Goal: Task Accomplishment & Management: Use online tool/utility

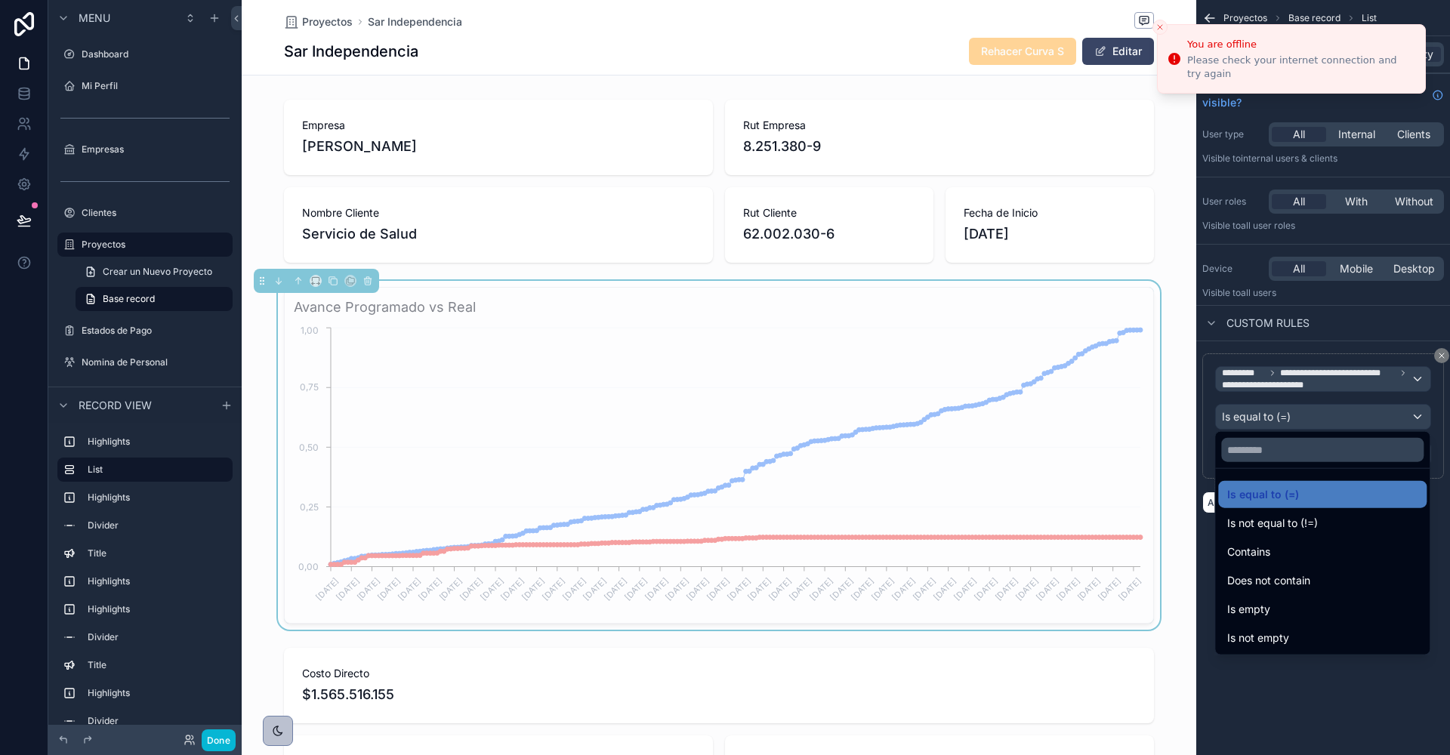
scroll to position [0, 869]
click at [218, 739] on div "scrollable content" at bounding box center [725, 377] width 1450 height 755
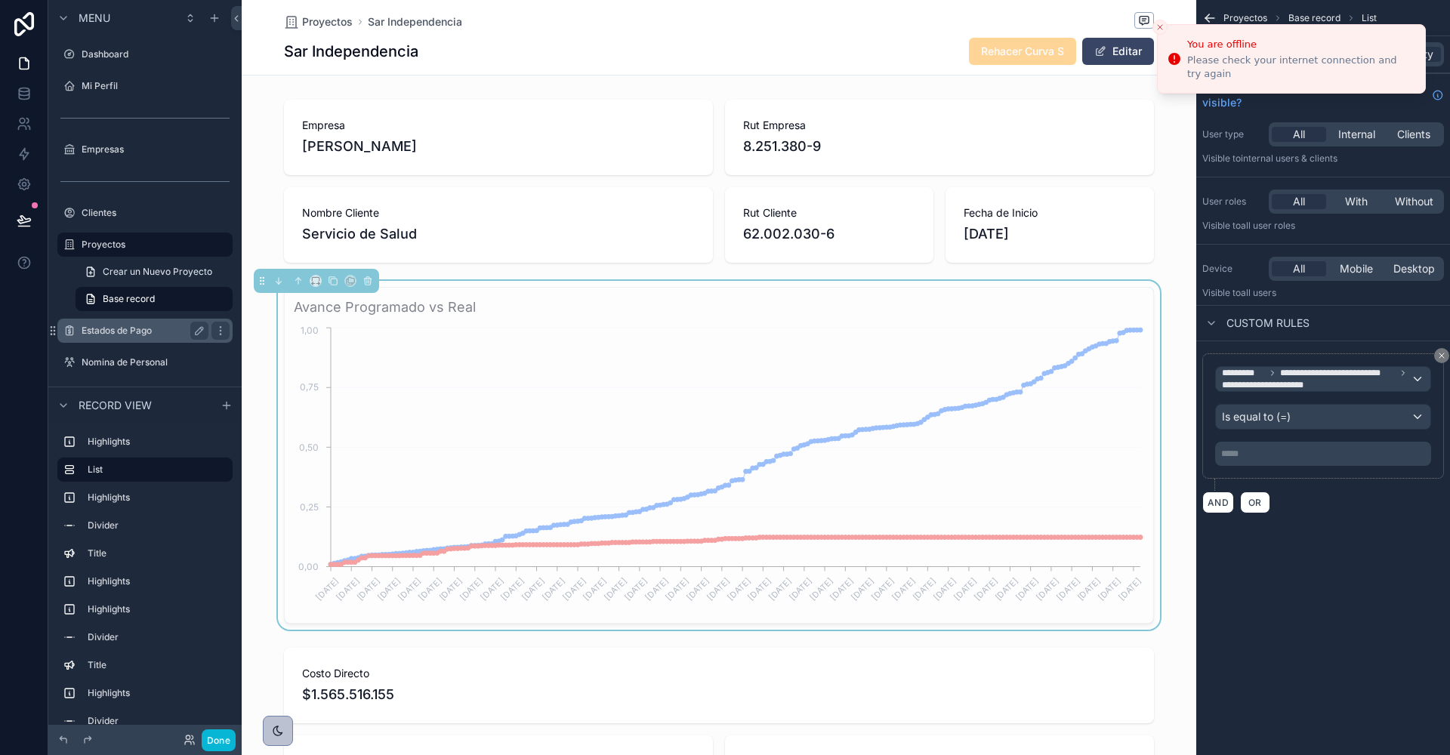
click at [18, 224] on icon at bounding box center [24, 220] width 15 height 15
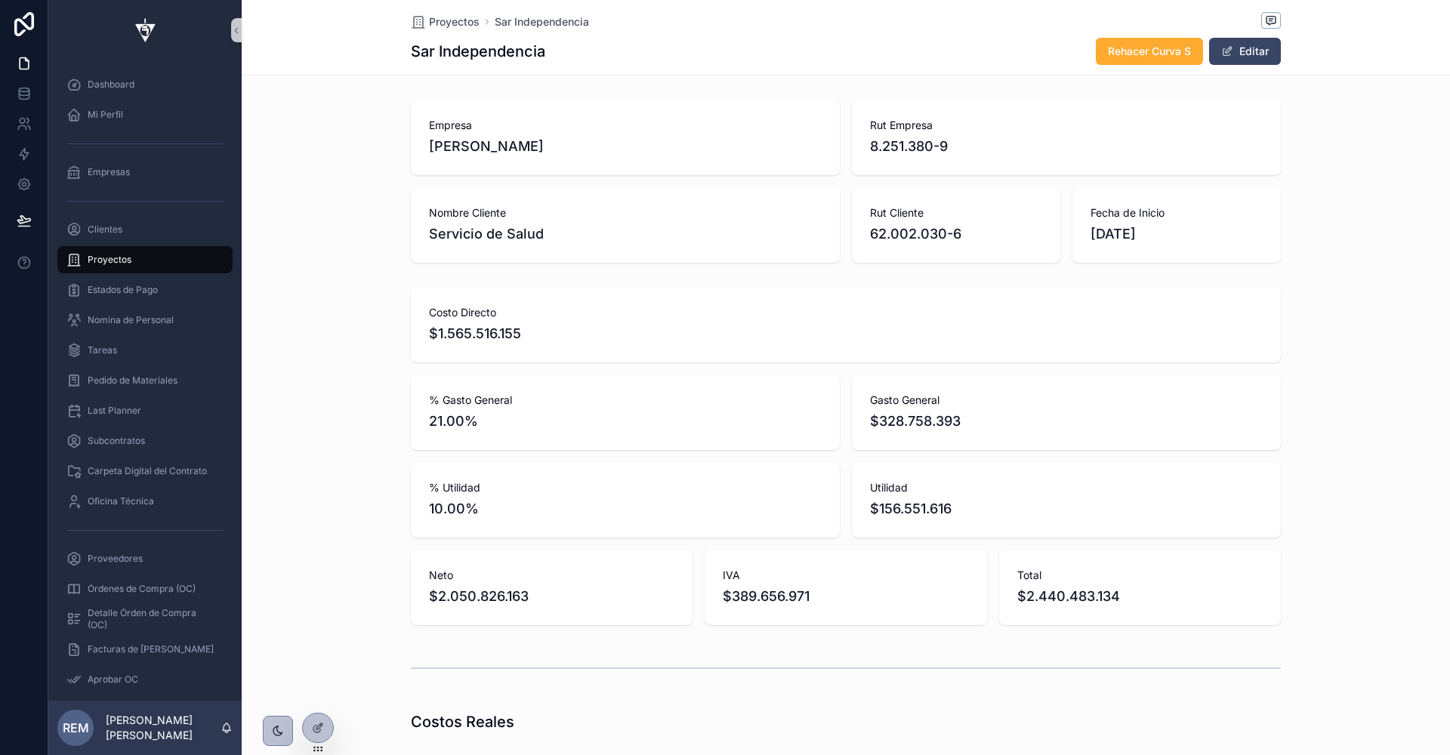
scroll to position [0, 869]
click at [313, 722] on icon at bounding box center [318, 728] width 12 height 12
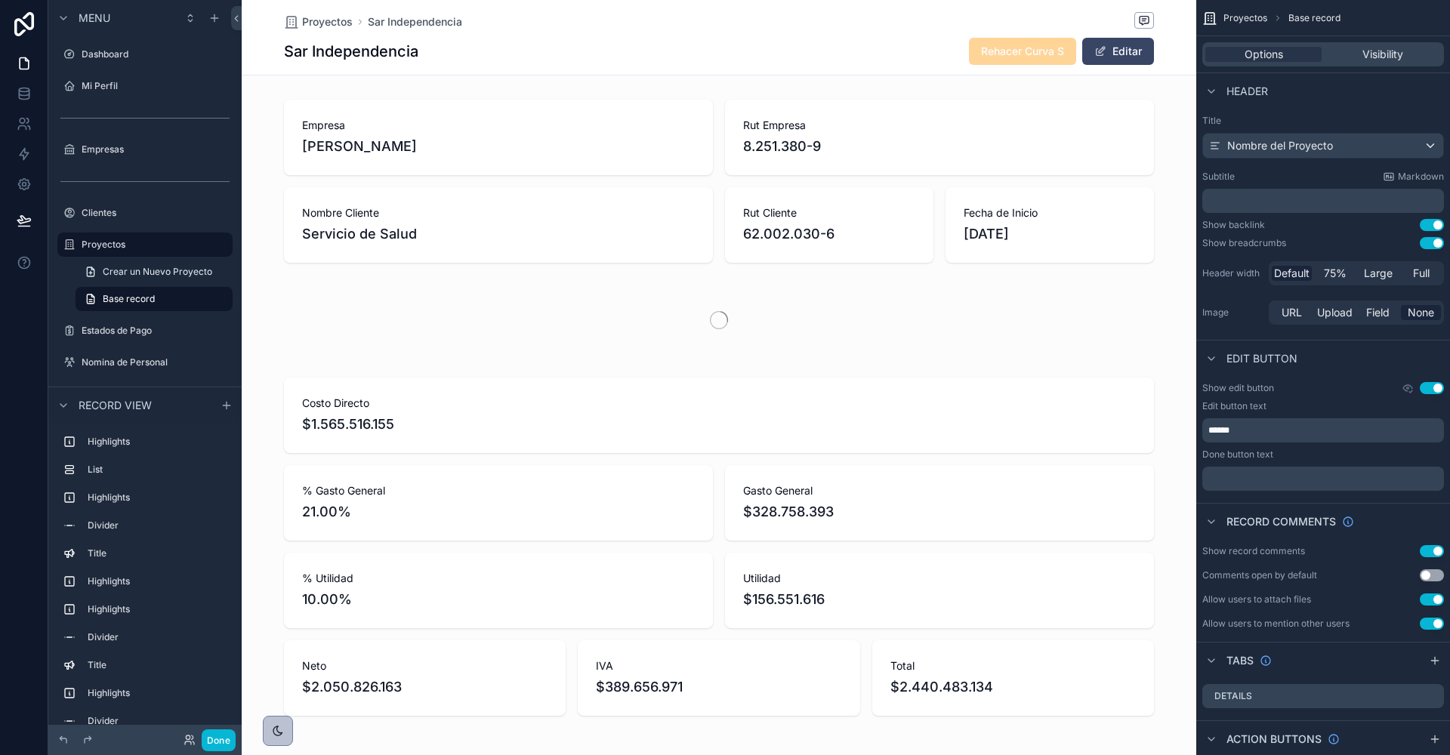
click at [1010, 287] on div "scrollable content" at bounding box center [719, 320] width 955 height 79
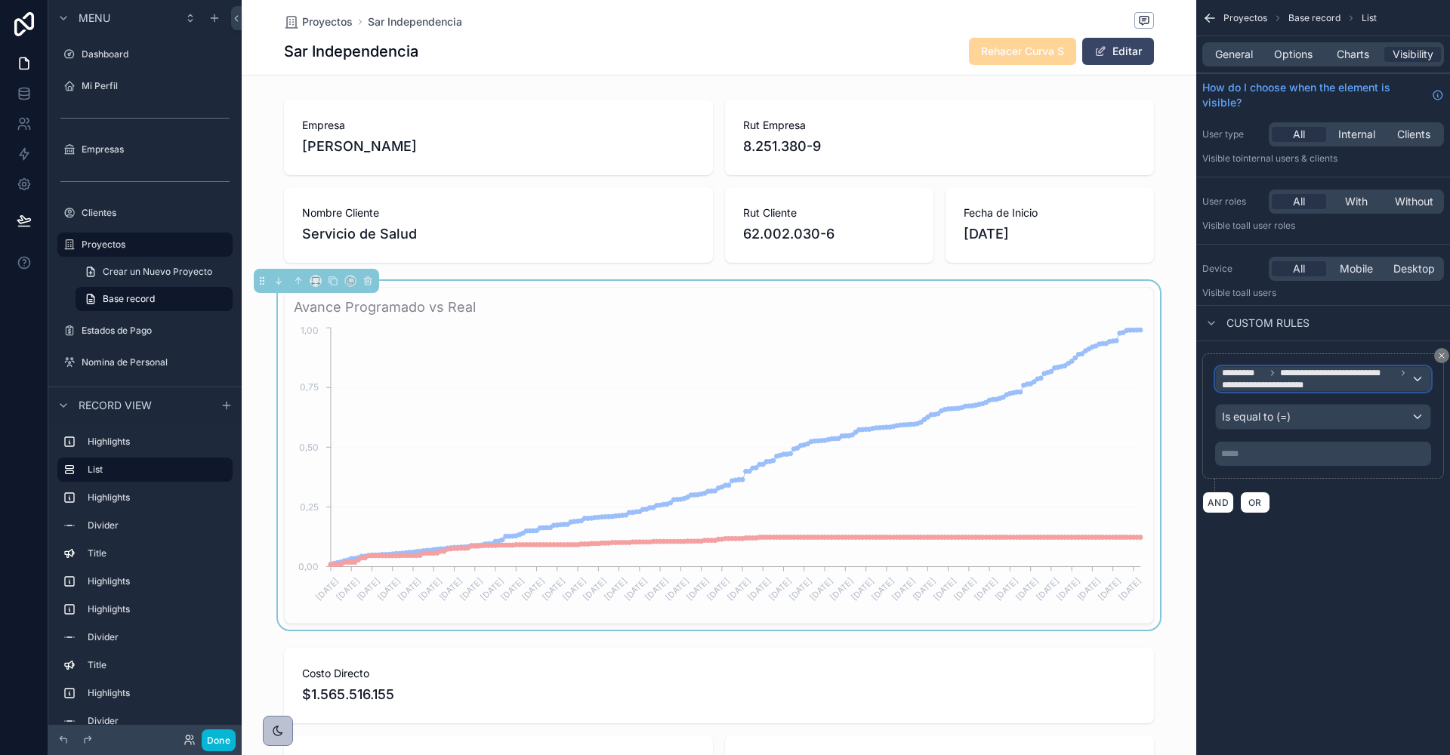
click at [1300, 379] on span "**********" at bounding box center [1270, 385] width 96 height 12
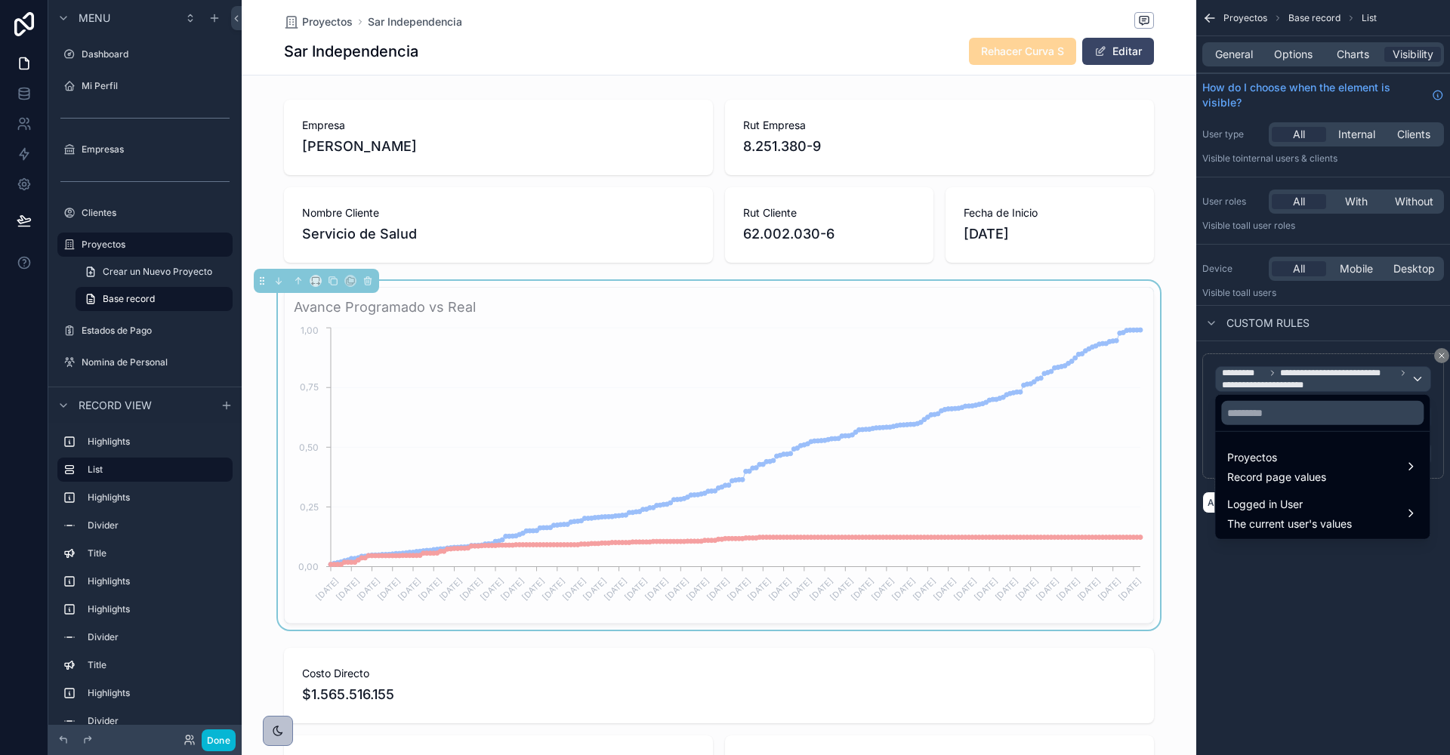
click at [1440, 356] on div "scrollable content" at bounding box center [725, 377] width 1450 height 755
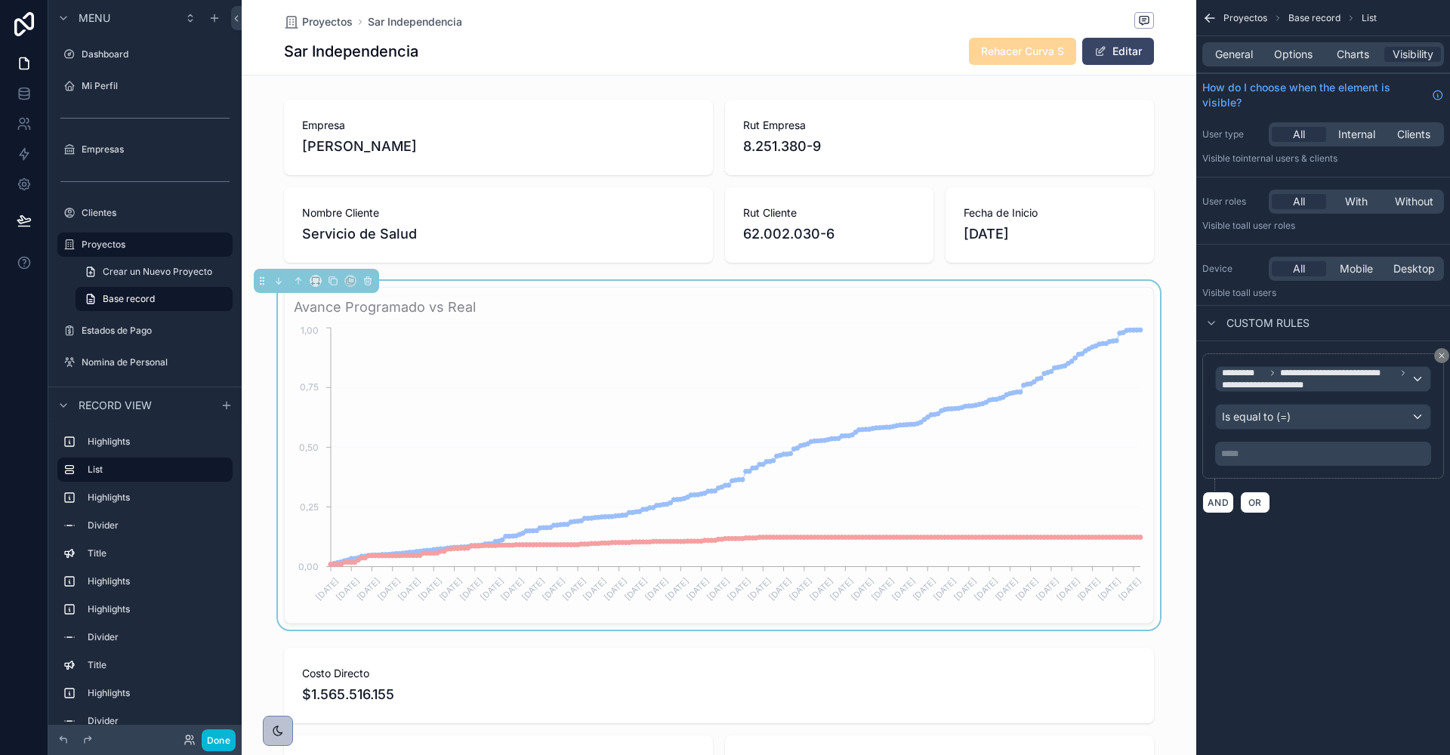
click at [1440, 356] on icon "scrollable content" at bounding box center [1441, 355] width 9 height 9
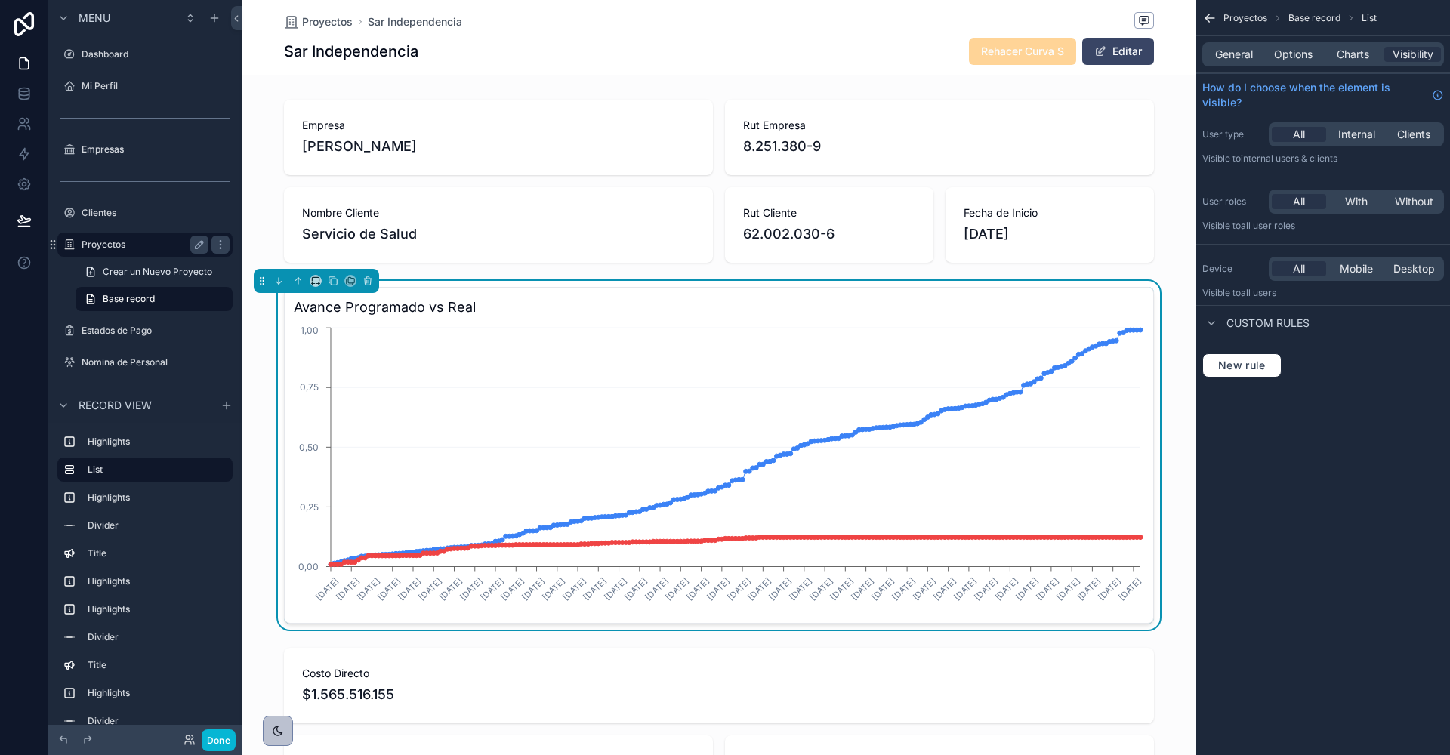
click at [97, 244] on label "Proyectos" at bounding box center [142, 245] width 121 height 12
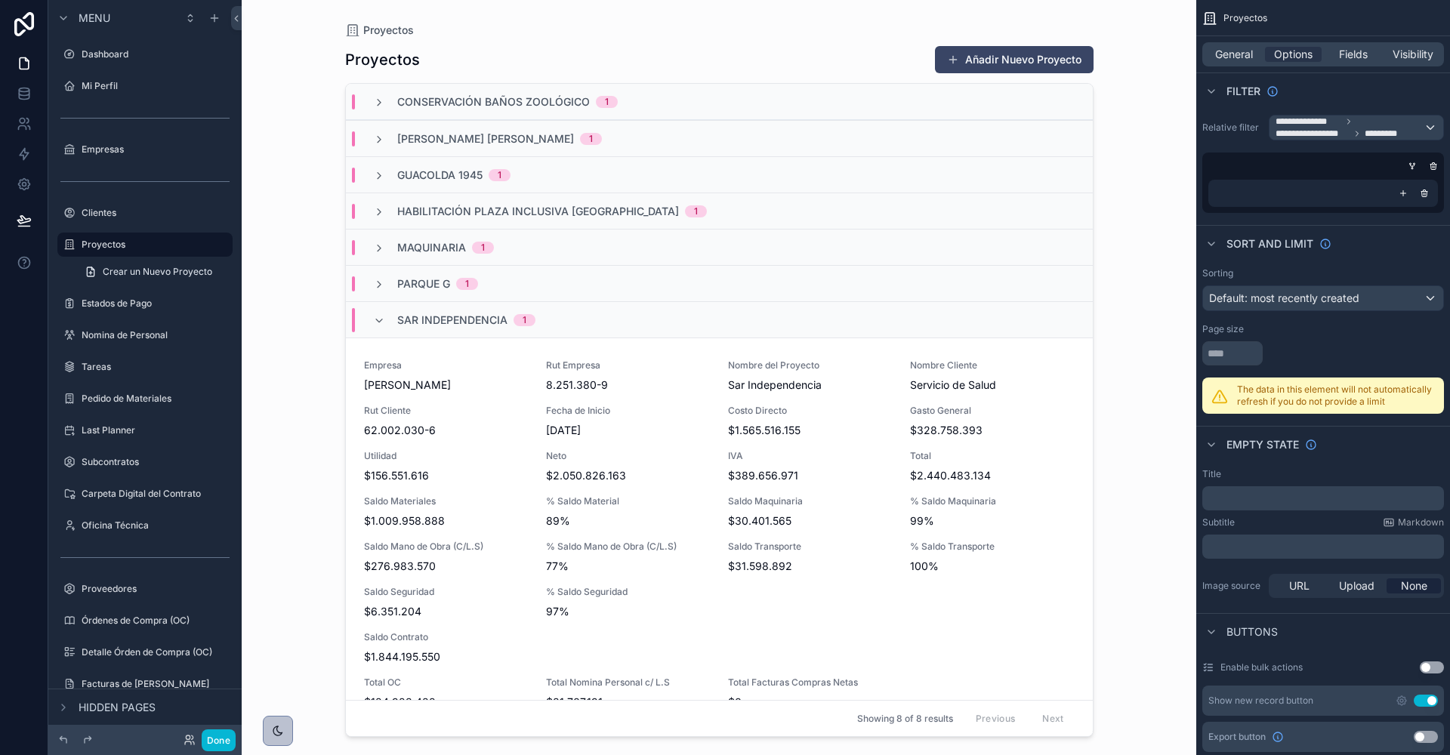
click at [421, 281] on span "Parque G" at bounding box center [423, 283] width 53 height 15
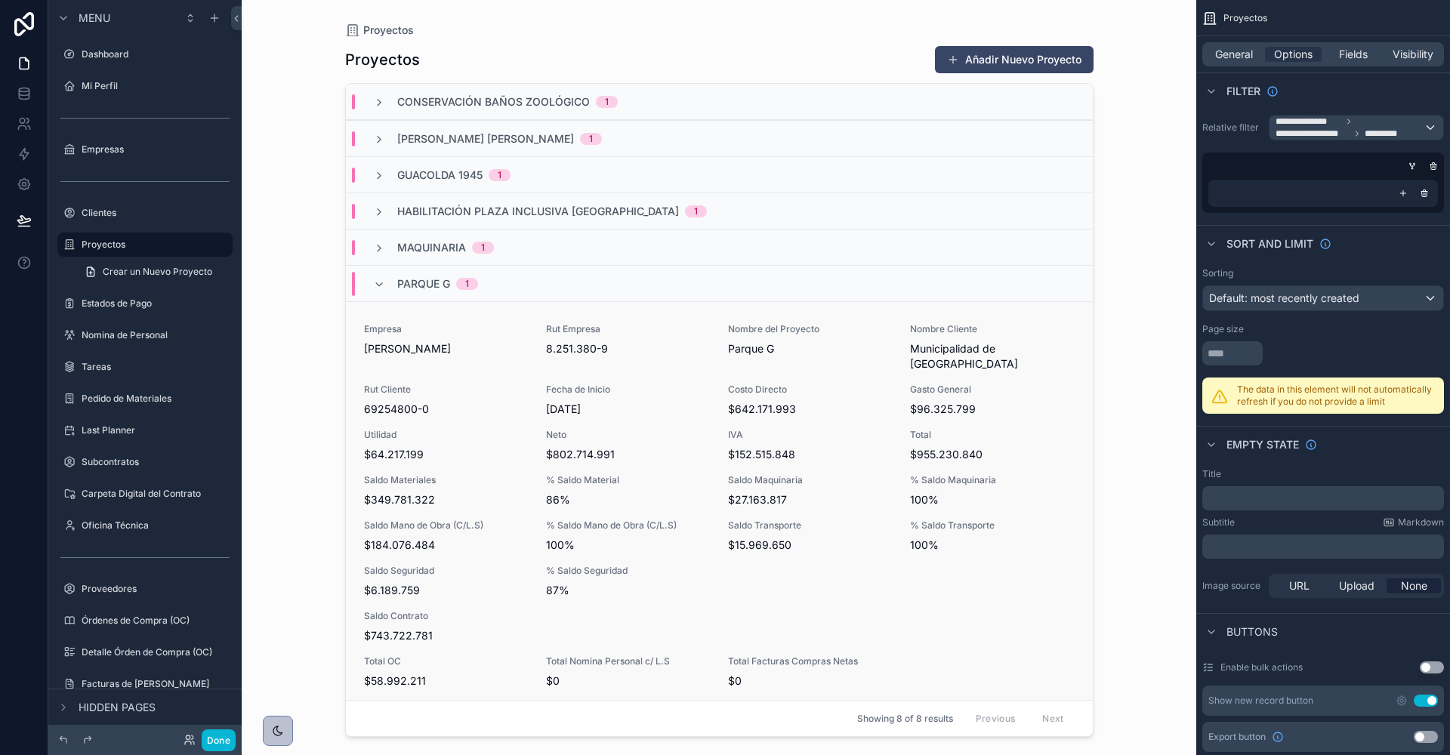
click at [445, 362] on div "Empresa Rodolfo Espina Santander Rut Empresa 8.251.380-9 Nombre del Proyecto Pa…" at bounding box center [719, 506] width 711 height 366
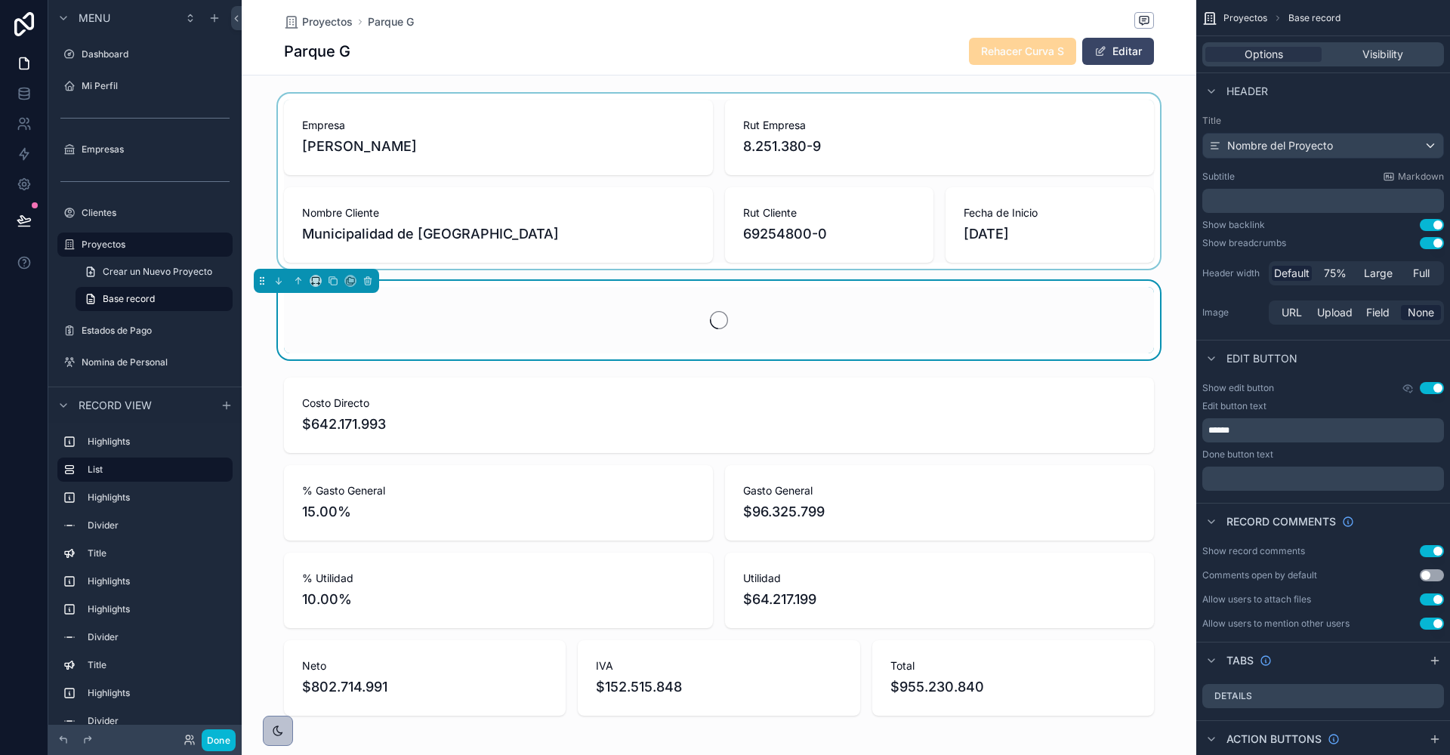
scroll to position [0, 869]
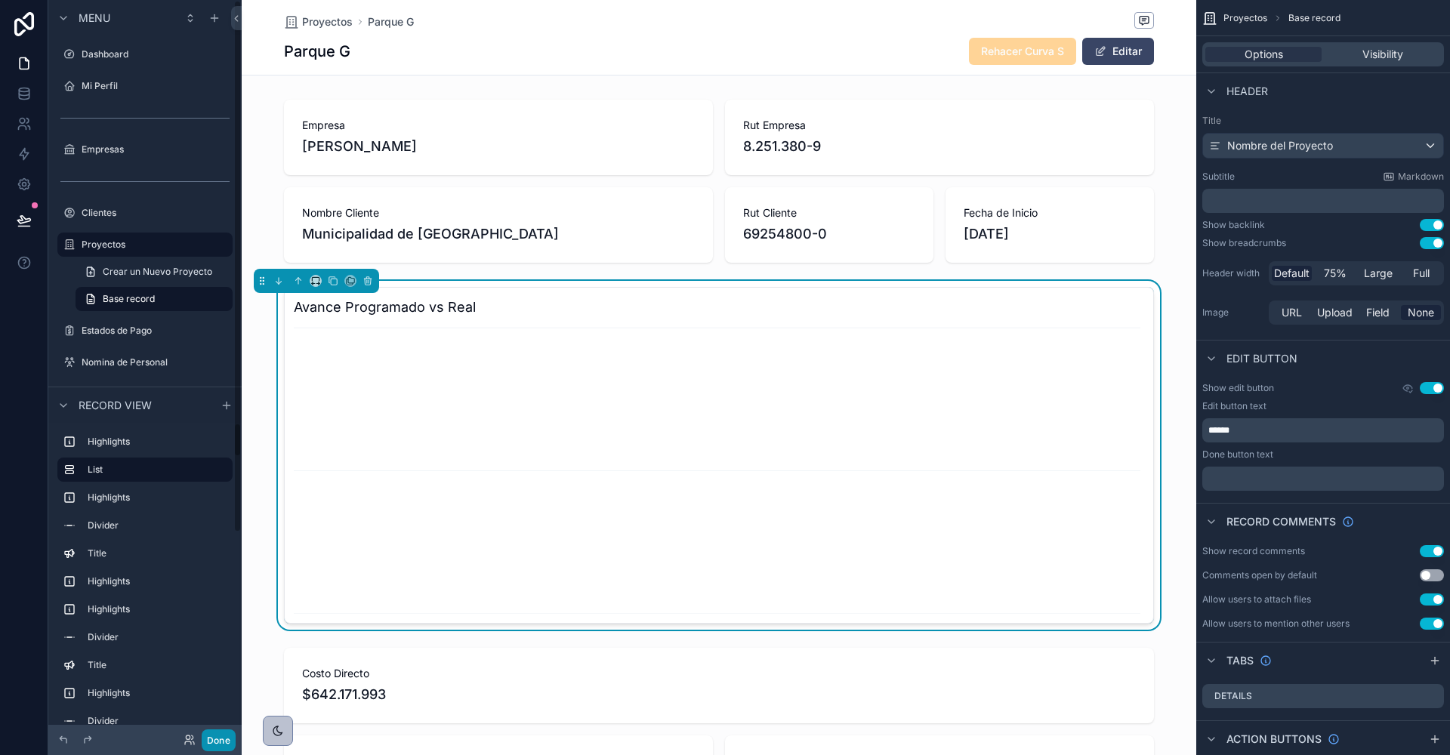
click at [219, 745] on button "Done" at bounding box center [219, 741] width 34 height 22
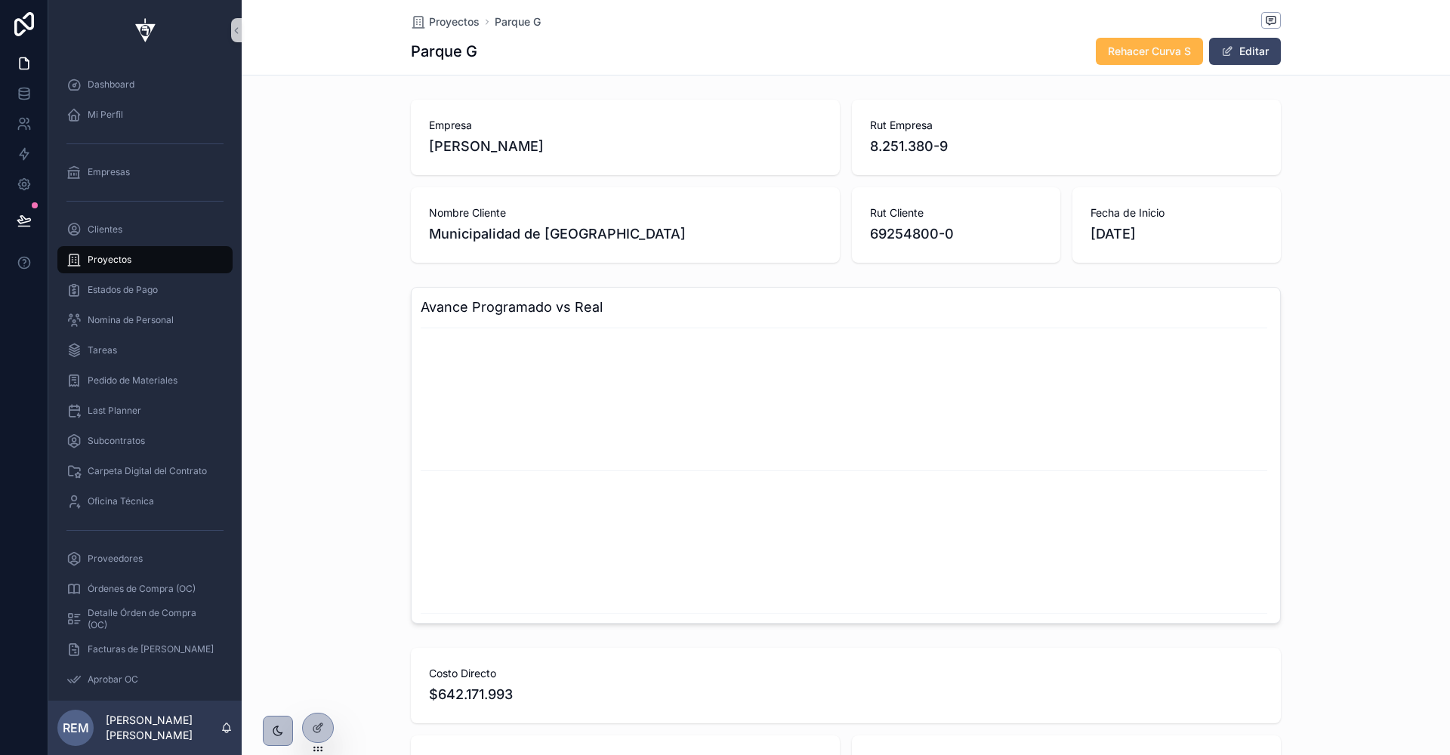
click at [1126, 52] on span "Rehacer Curva S" at bounding box center [1149, 51] width 83 height 15
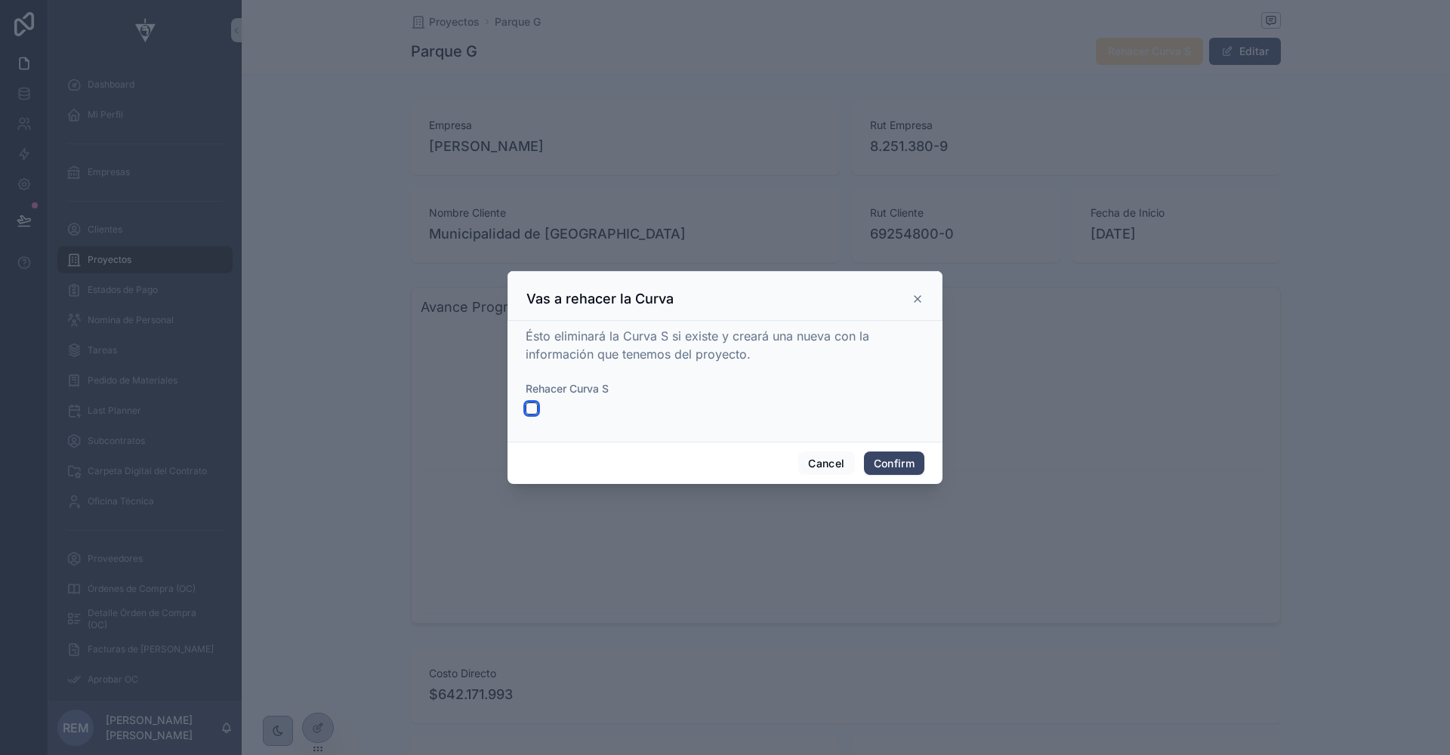
click at [528, 409] on button "button" at bounding box center [532, 409] width 12 height 12
click at [906, 463] on button "Confirm" at bounding box center [894, 464] width 60 height 24
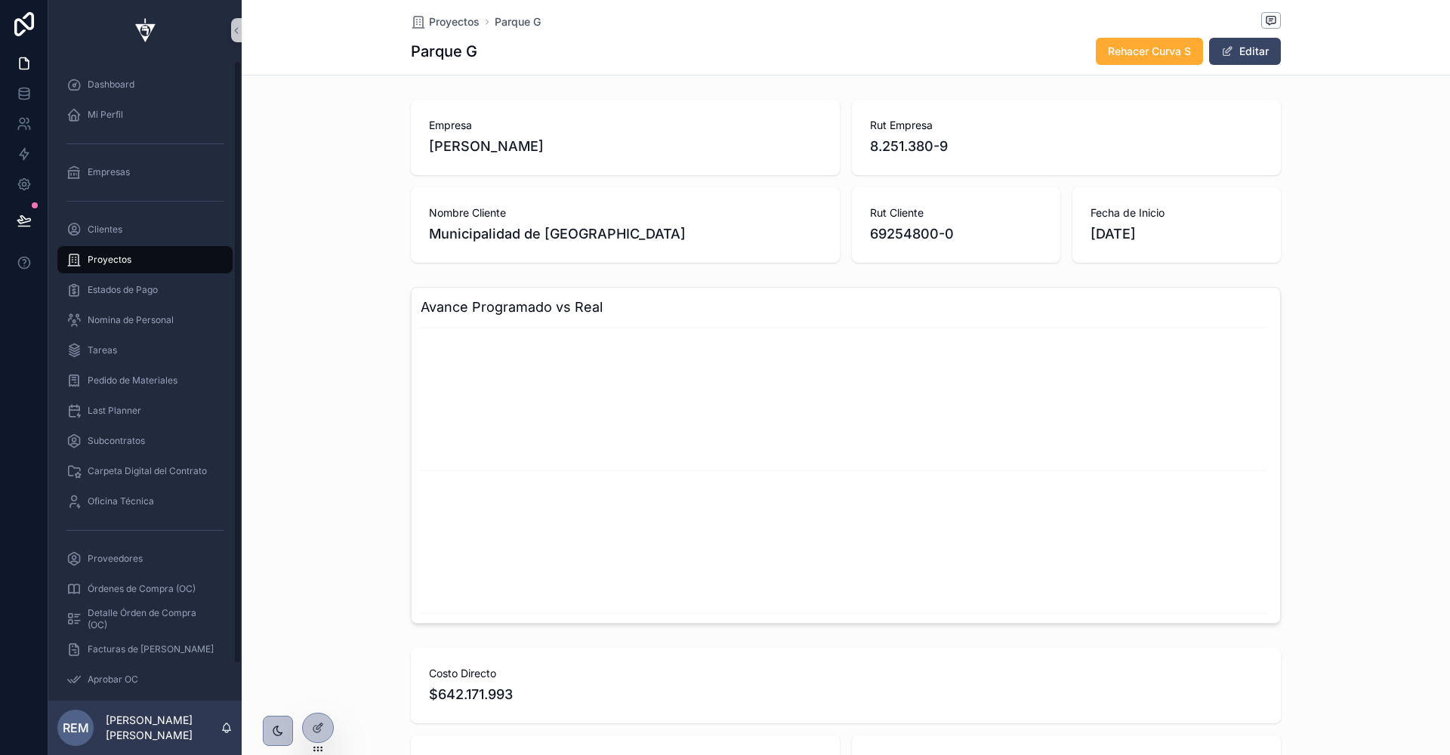
click at [125, 261] on span "Proyectos" at bounding box center [110, 260] width 44 height 12
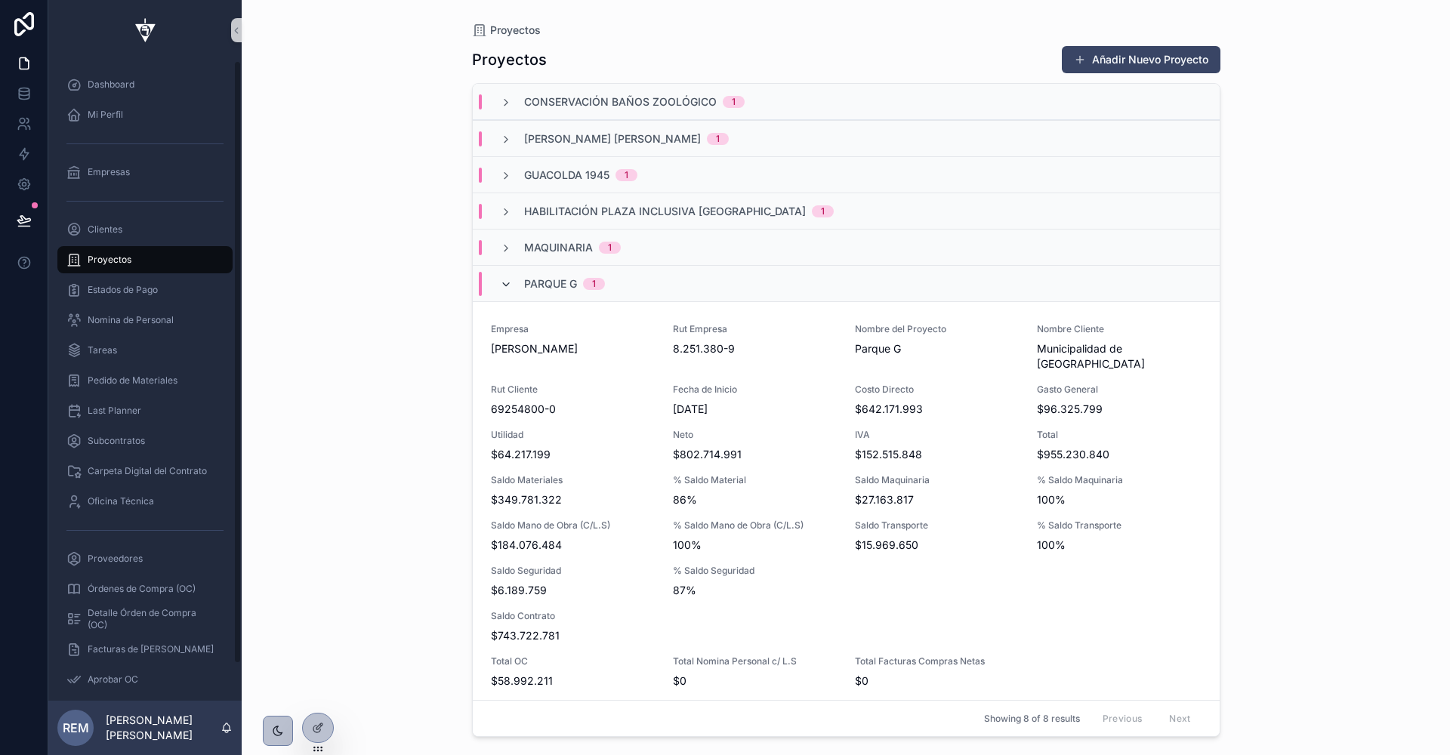
click at [504, 280] on icon "scrollable content" at bounding box center [506, 285] width 12 height 12
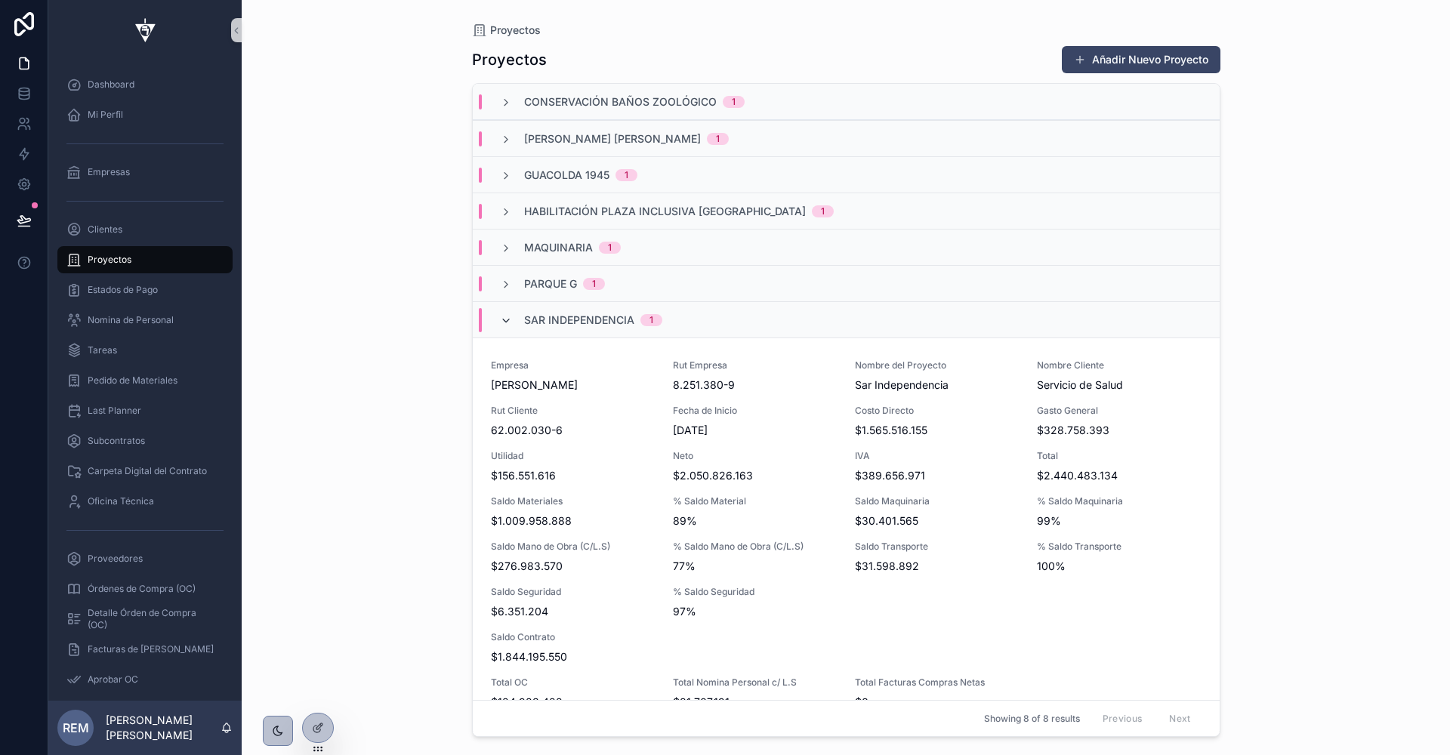
click at [504, 315] on icon "scrollable content" at bounding box center [506, 321] width 12 height 12
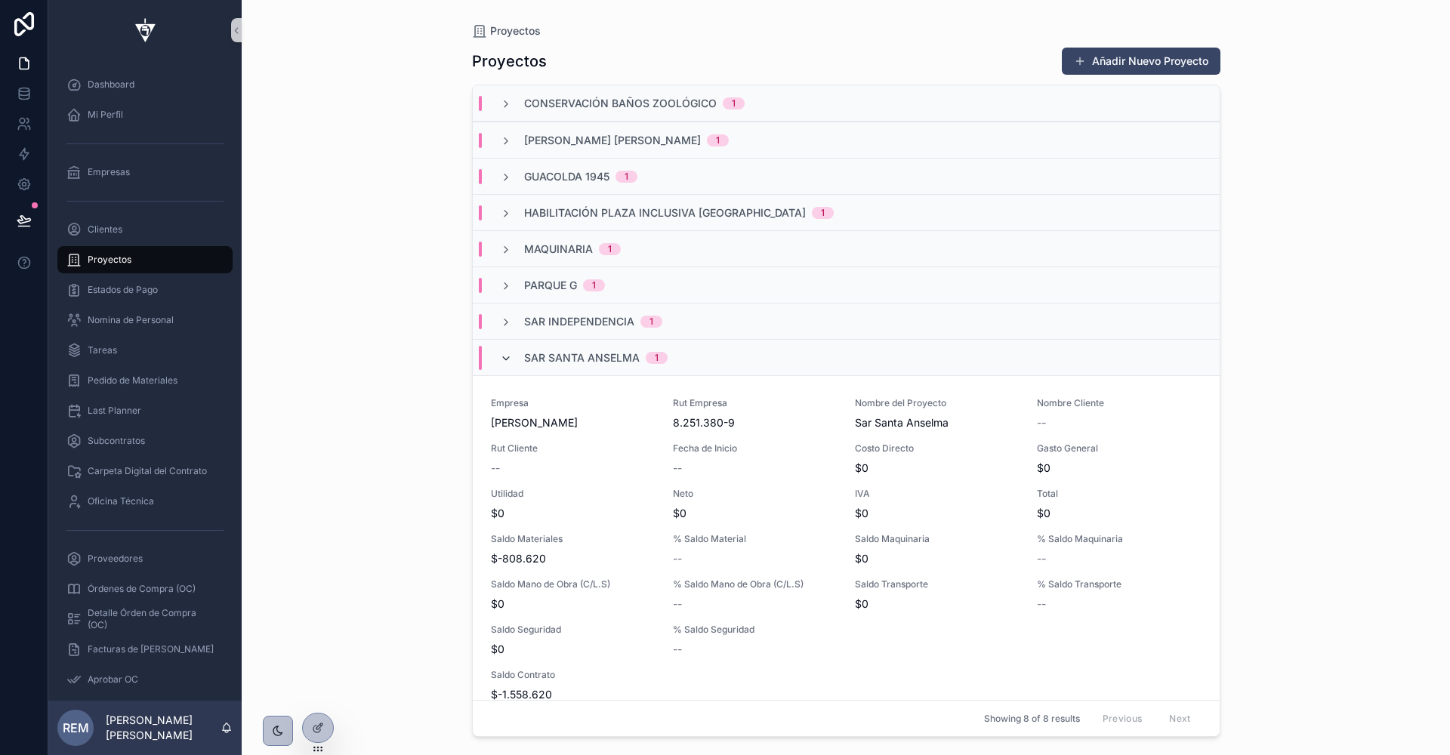
click at [509, 356] on icon "scrollable content" at bounding box center [506, 359] width 12 height 12
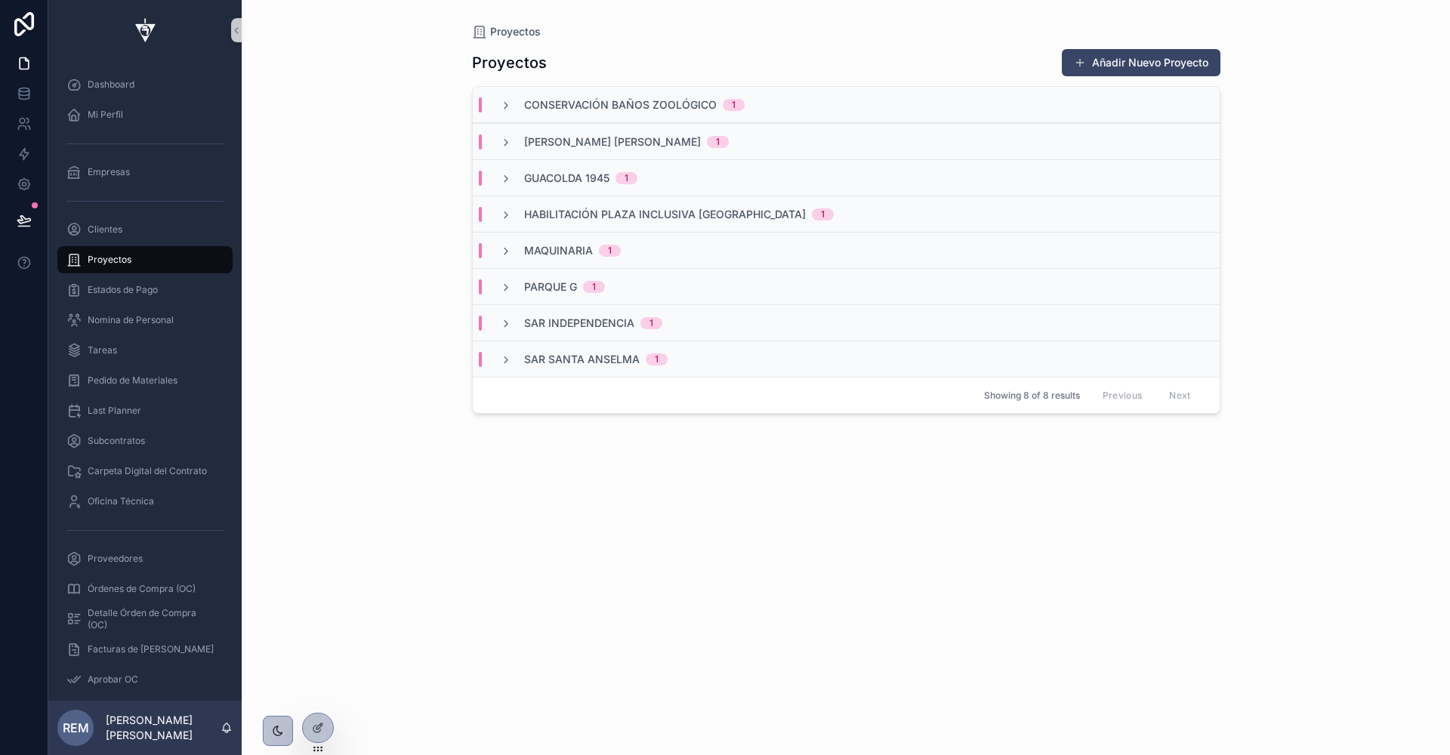
click at [511, 205] on div "Habilitación Plaza Inclusiva Parque Peñalolen 1" at bounding box center [846, 214] width 747 height 36
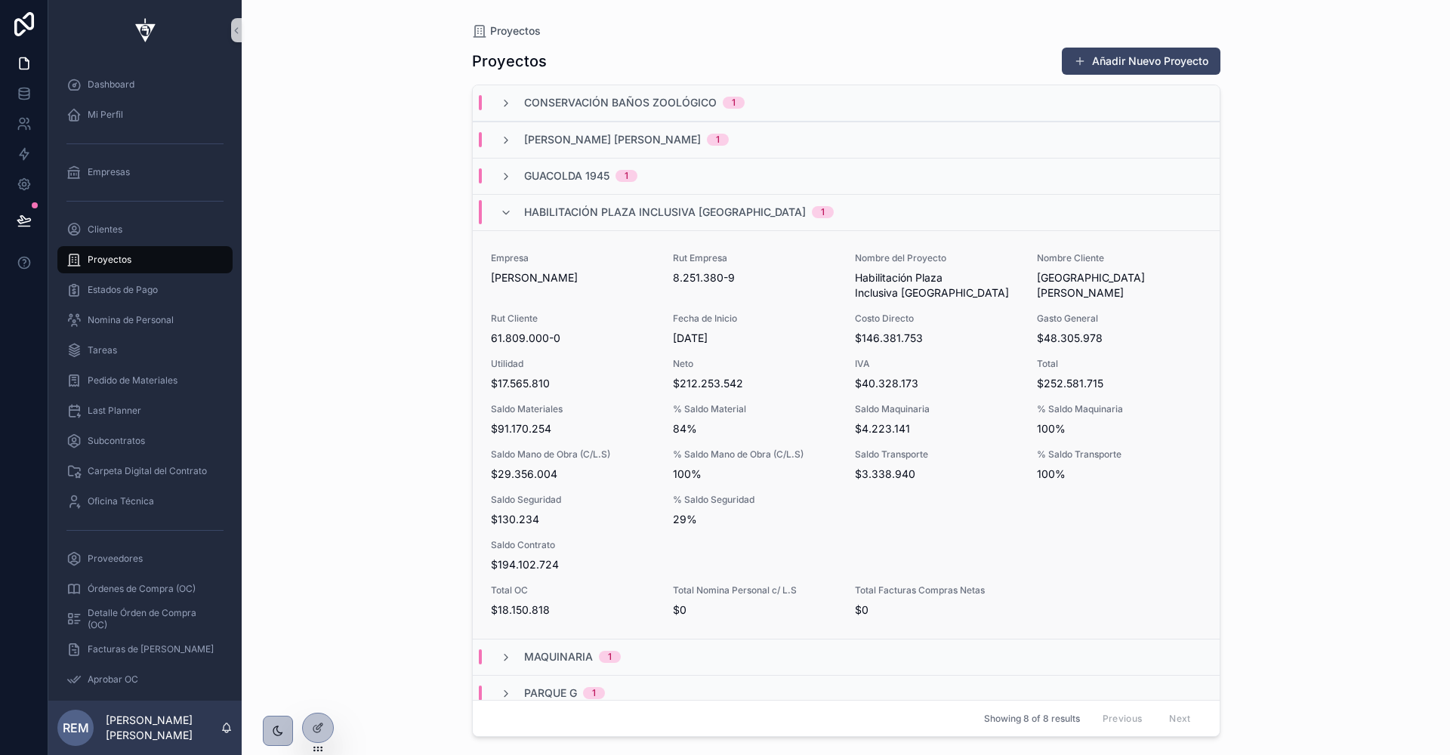
click at [598, 276] on span "Rodolfo Espina Santander" at bounding box center [573, 277] width 164 height 15
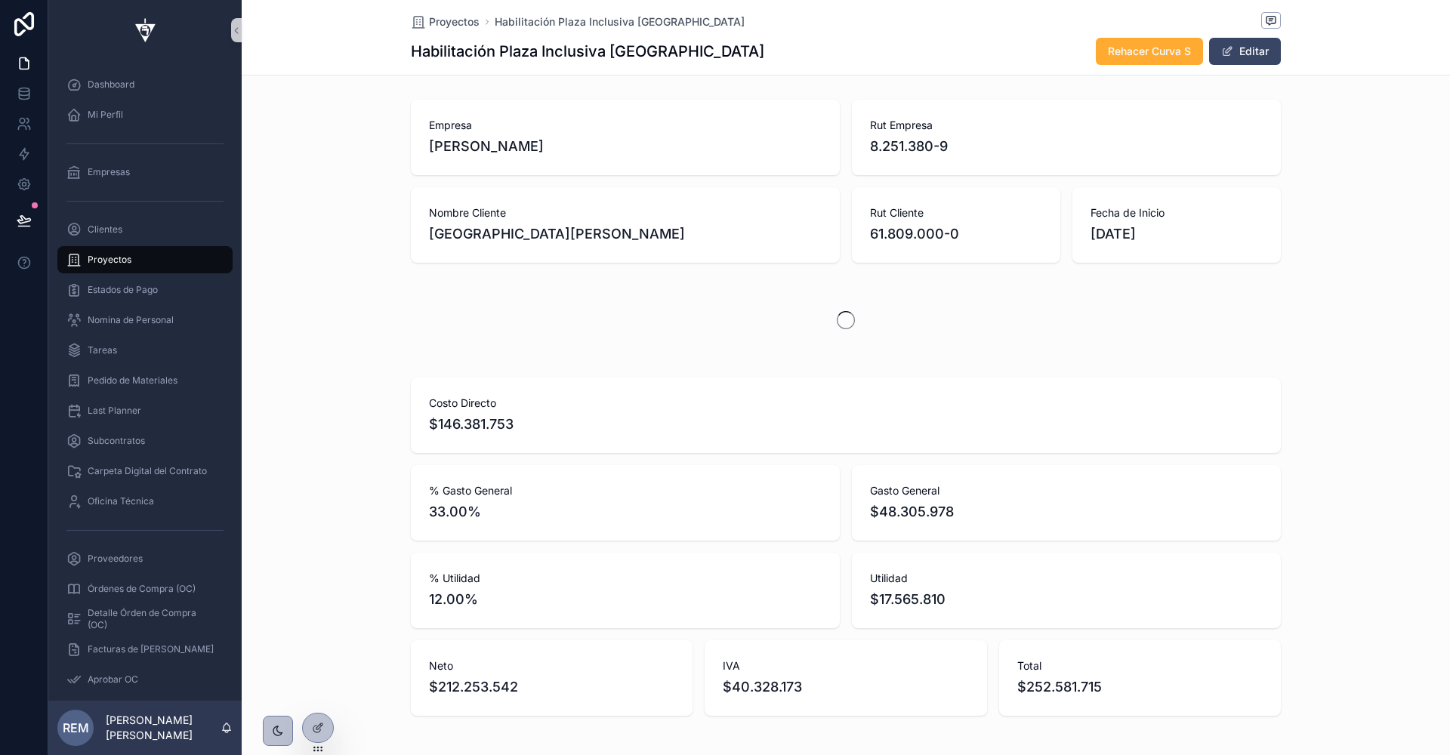
scroll to position [0, 869]
click at [1118, 46] on span "Rehacer Curva S" at bounding box center [1149, 51] width 83 height 15
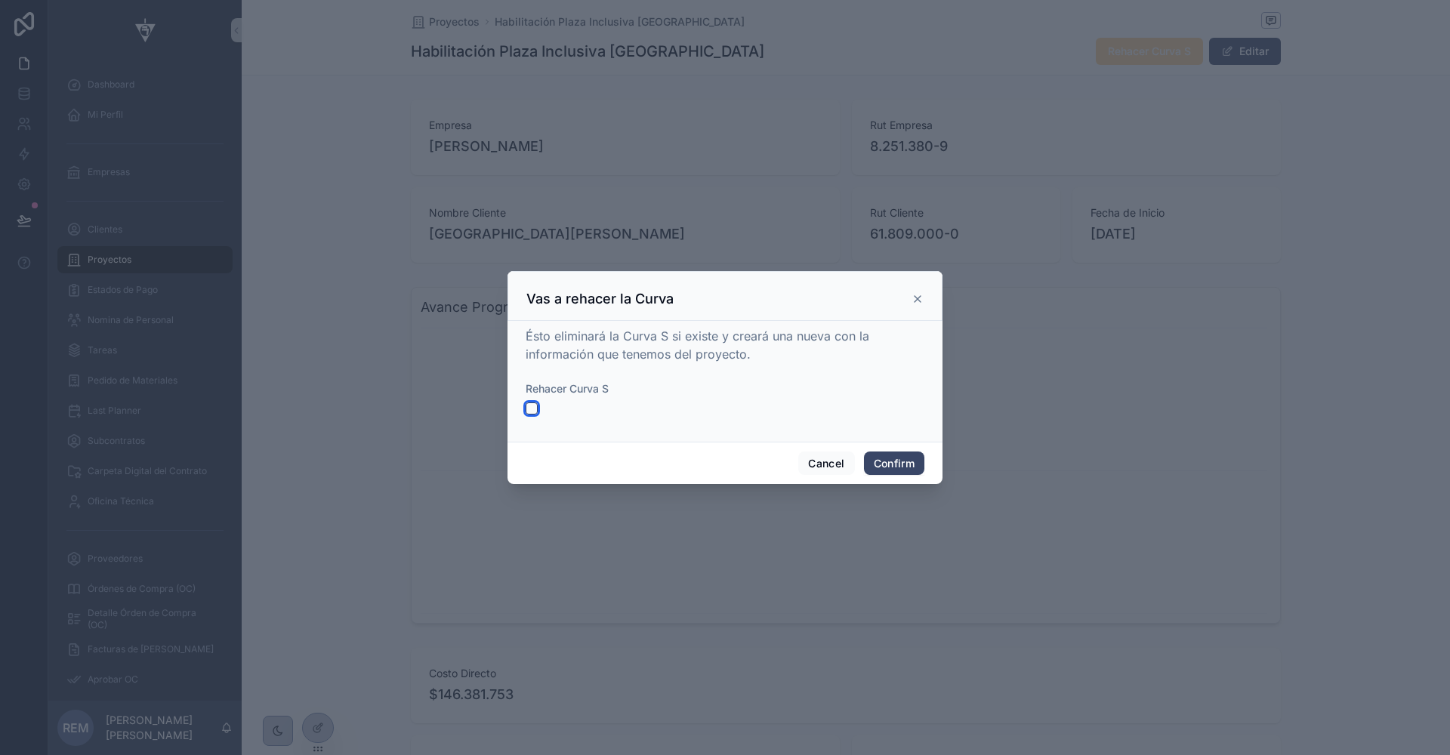
click at [532, 406] on button "button" at bounding box center [532, 409] width 12 height 12
click at [901, 460] on button "Confirm" at bounding box center [894, 464] width 60 height 24
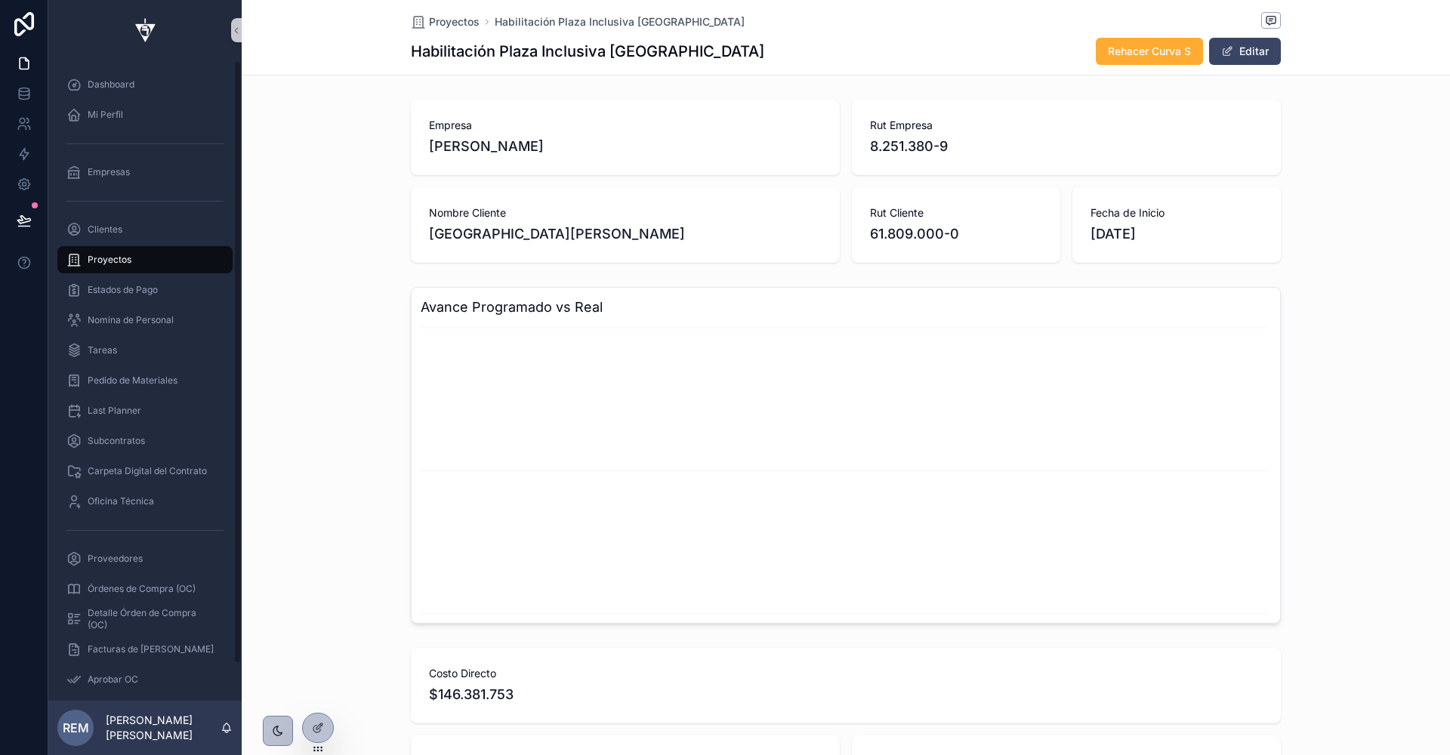
click at [101, 256] on span "Proyectos" at bounding box center [110, 260] width 44 height 12
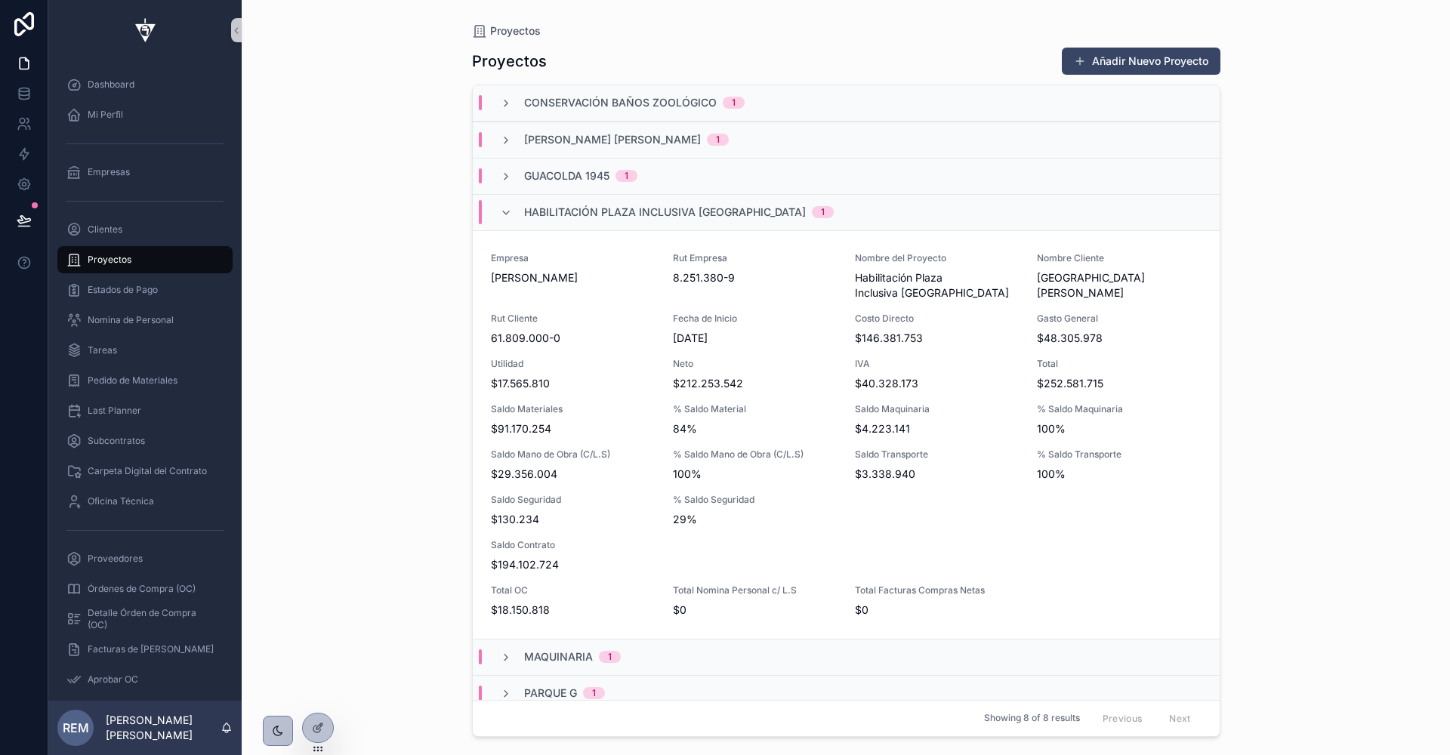
click at [512, 103] on div "Conservación Baños Zoológico 1" at bounding box center [622, 102] width 245 height 15
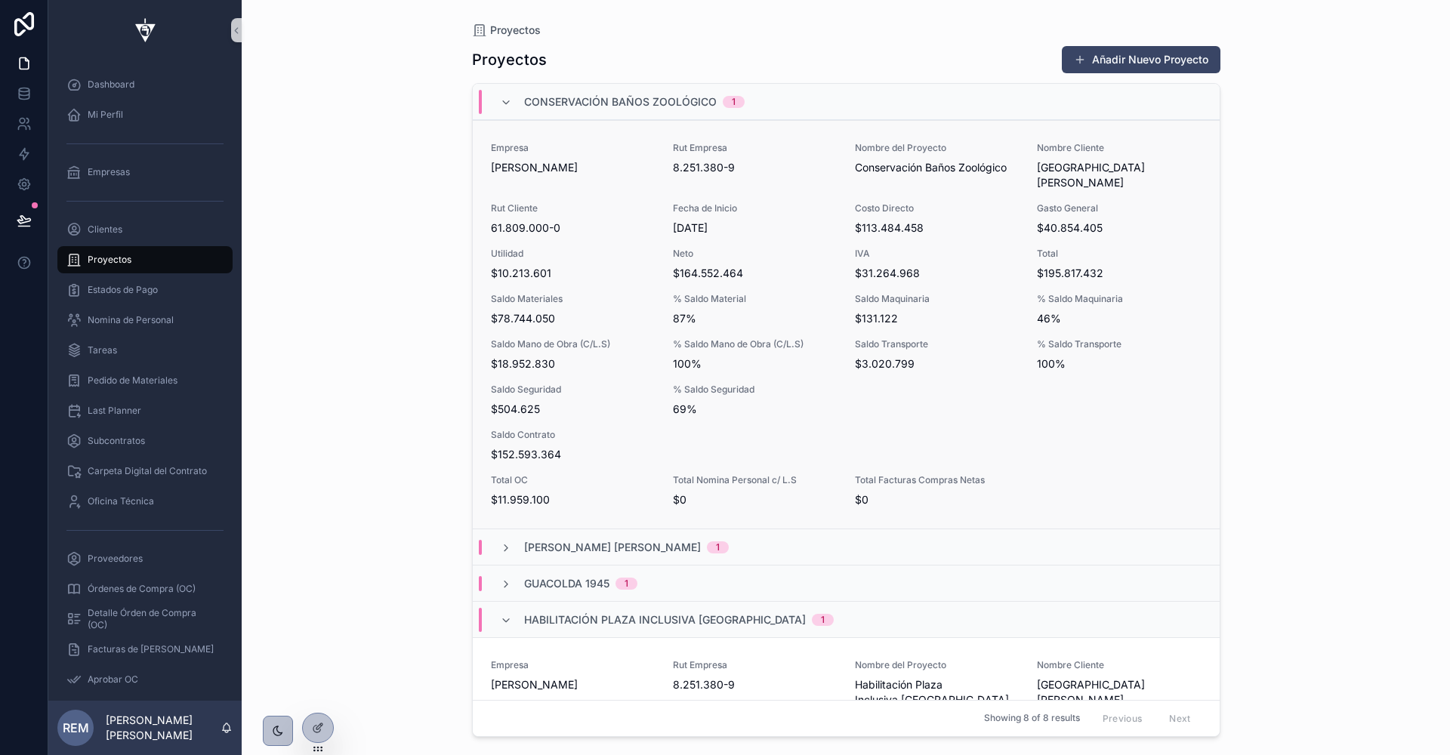
click at [636, 174] on div "Empresa Rodolfo Espina Santander" at bounding box center [573, 166] width 164 height 48
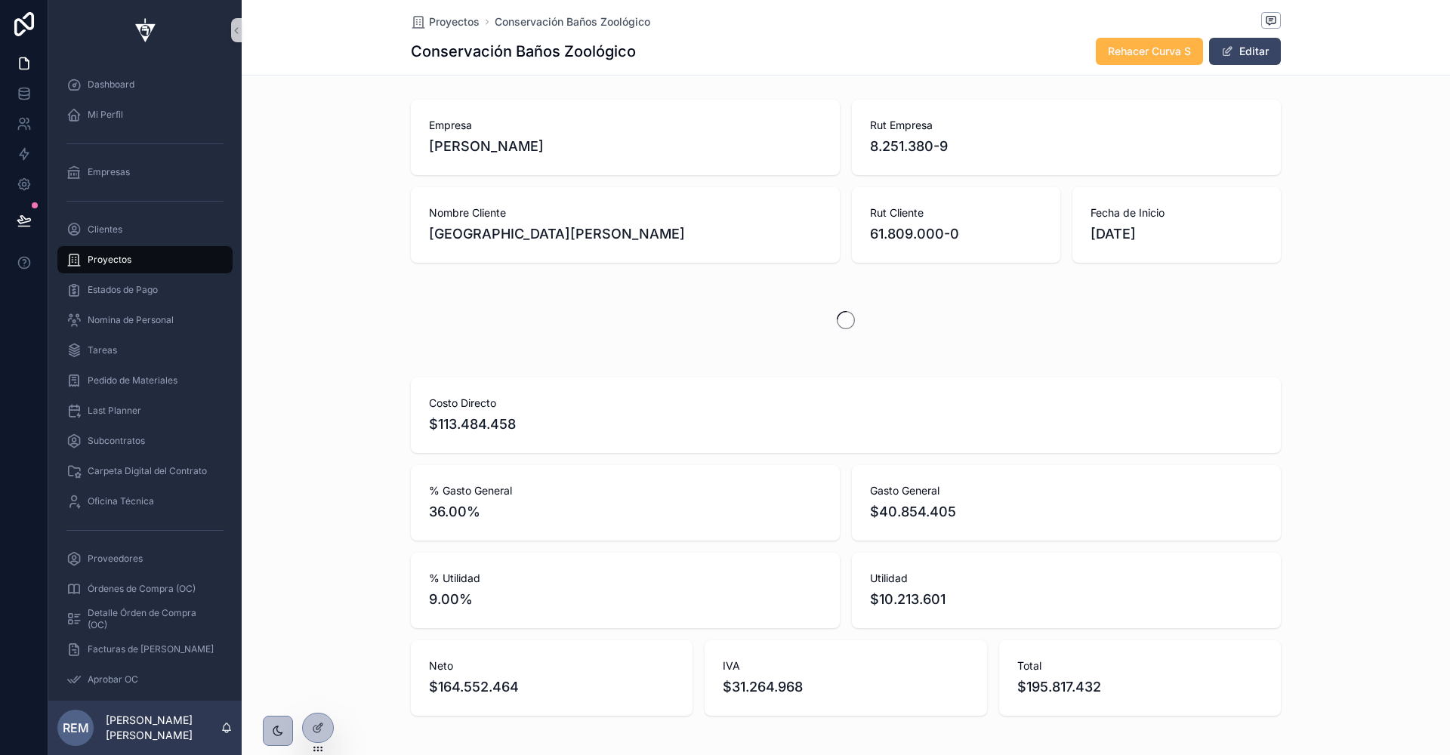
scroll to position [0, 869]
click at [1130, 51] on span "Rehacer Curva S" at bounding box center [1149, 51] width 83 height 15
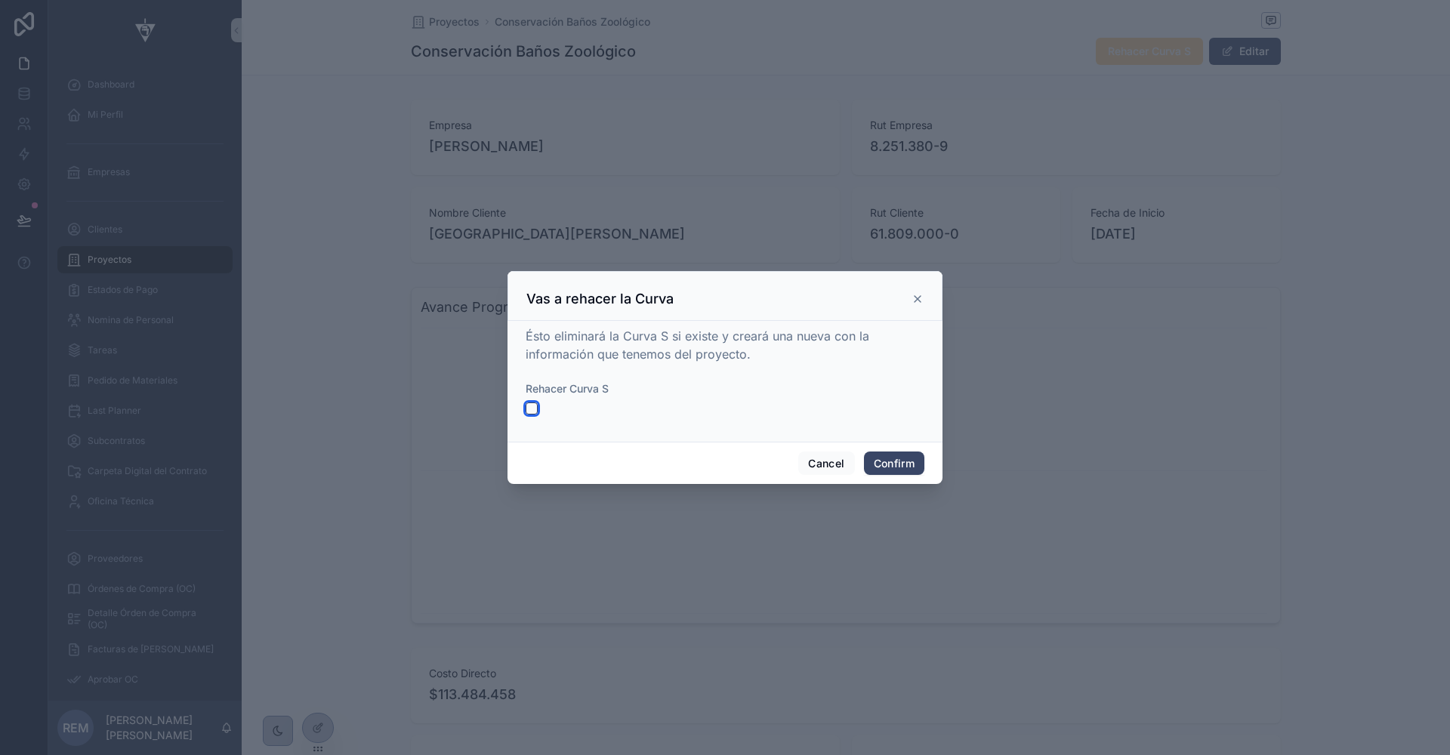
click at [529, 406] on button "button" at bounding box center [532, 409] width 12 height 12
click at [887, 463] on button "Confirm" at bounding box center [894, 464] width 60 height 24
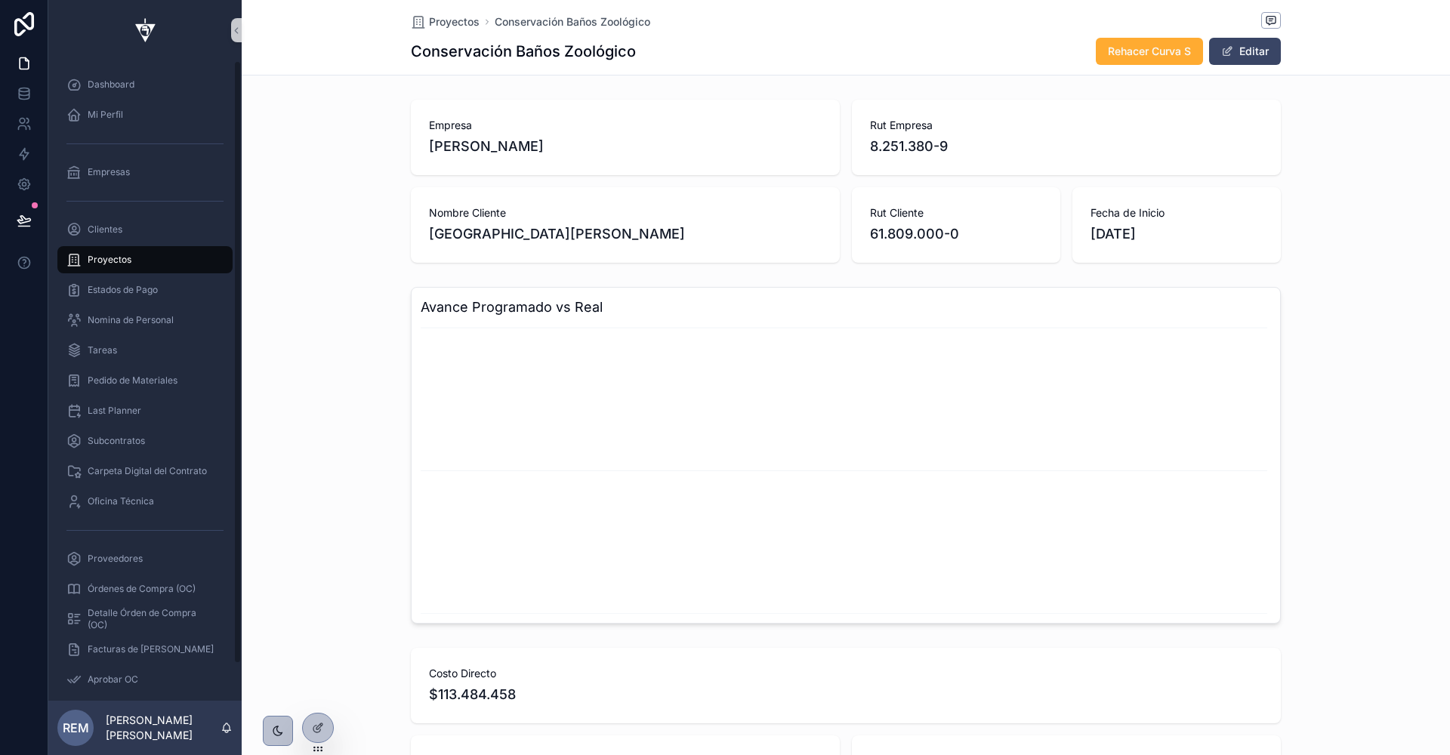
click at [91, 255] on span "Proyectos" at bounding box center [110, 260] width 44 height 12
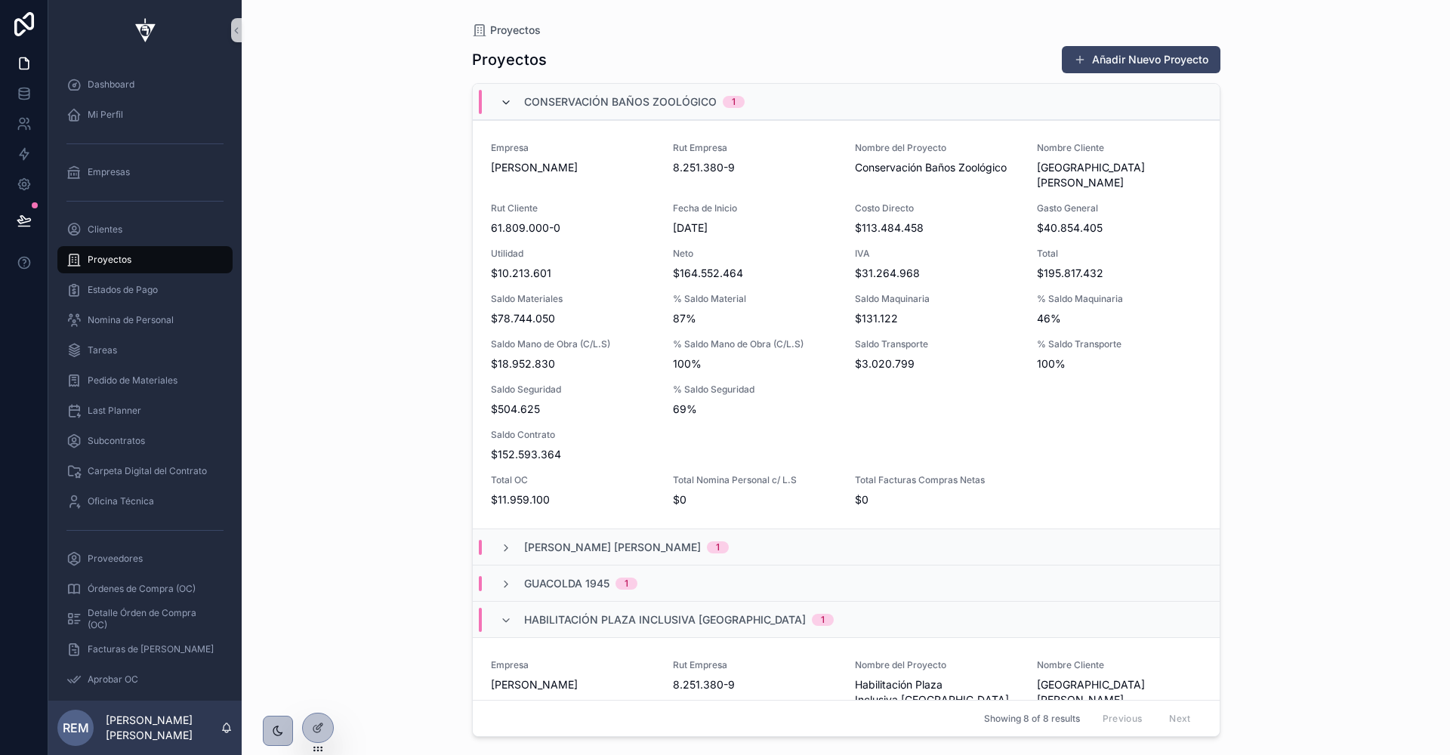
click at [501, 101] on icon "scrollable content" at bounding box center [506, 103] width 12 height 12
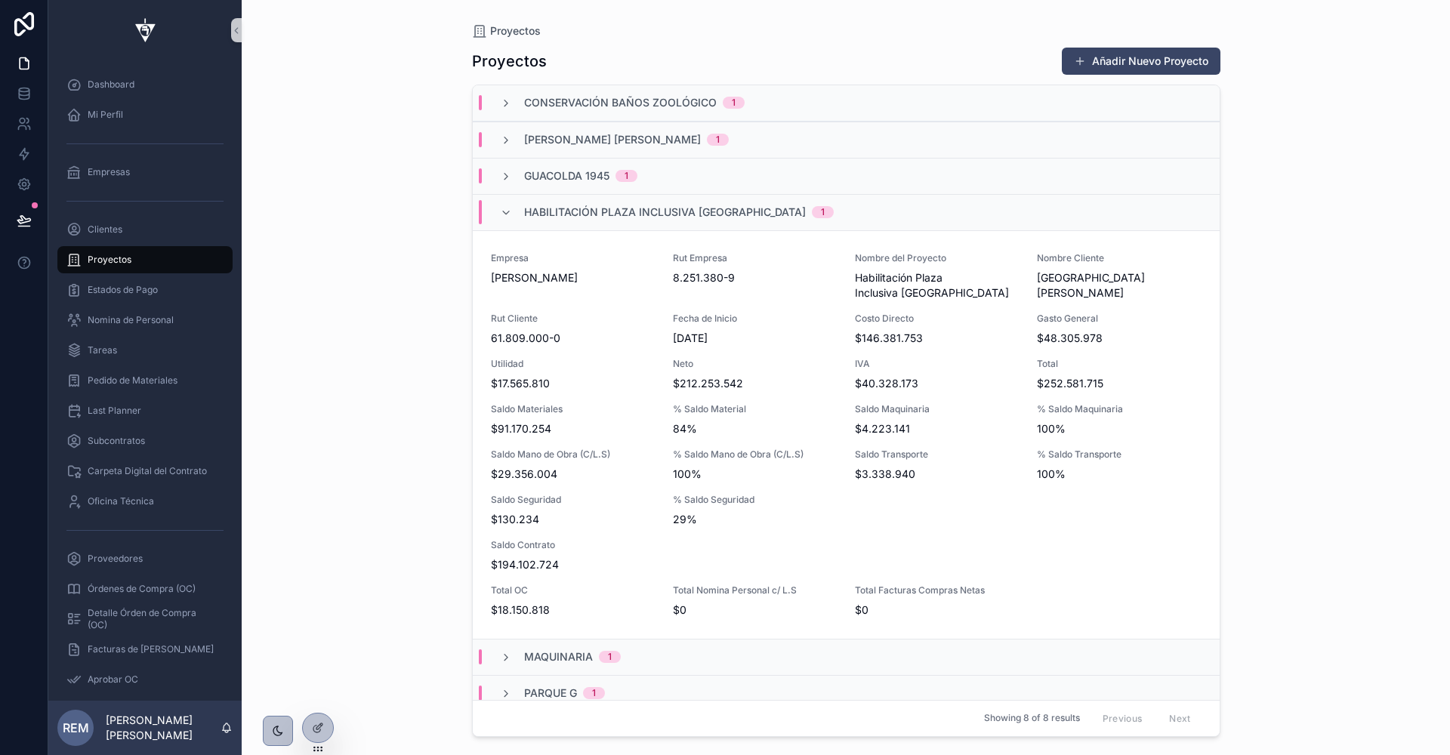
click at [495, 210] on div "Habilitación Plaza Inclusiva Parque Peñalolen 1" at bounding box center [667, 212] width 370 height 24
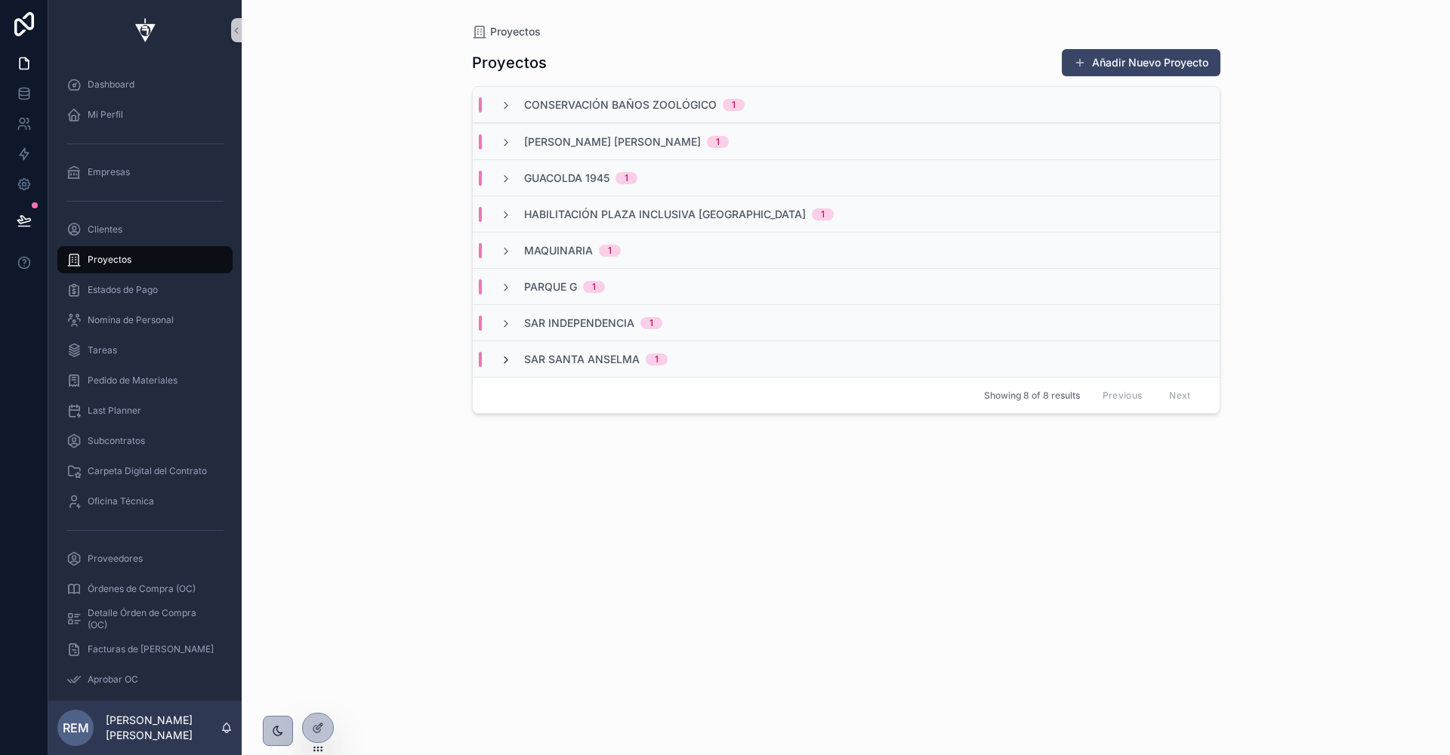
click at [500, 355] on icon "scrollable content" at bounding box center [506, 360] width 12 height 12
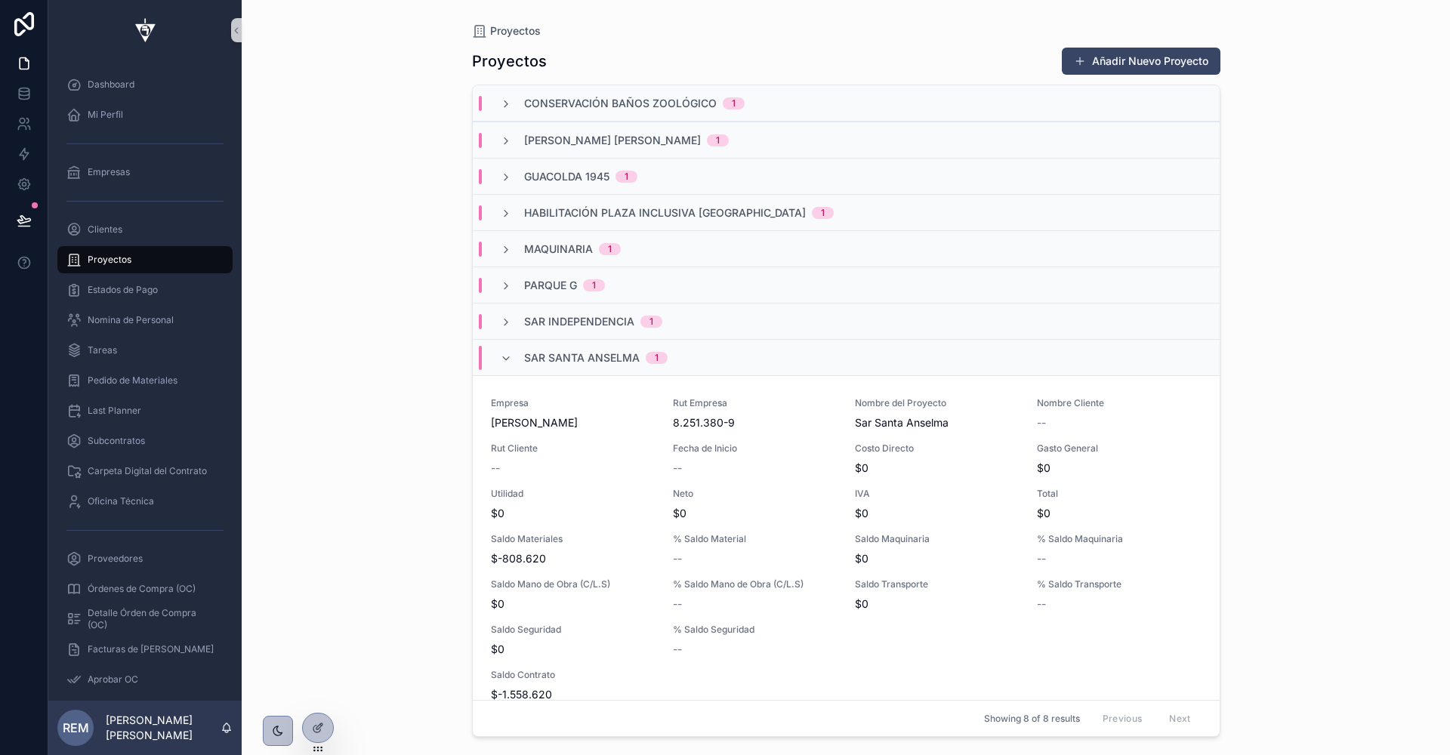
click at [500, 355] on icon "scrollable content" at bounding box center [506, 359] width 12 height 12
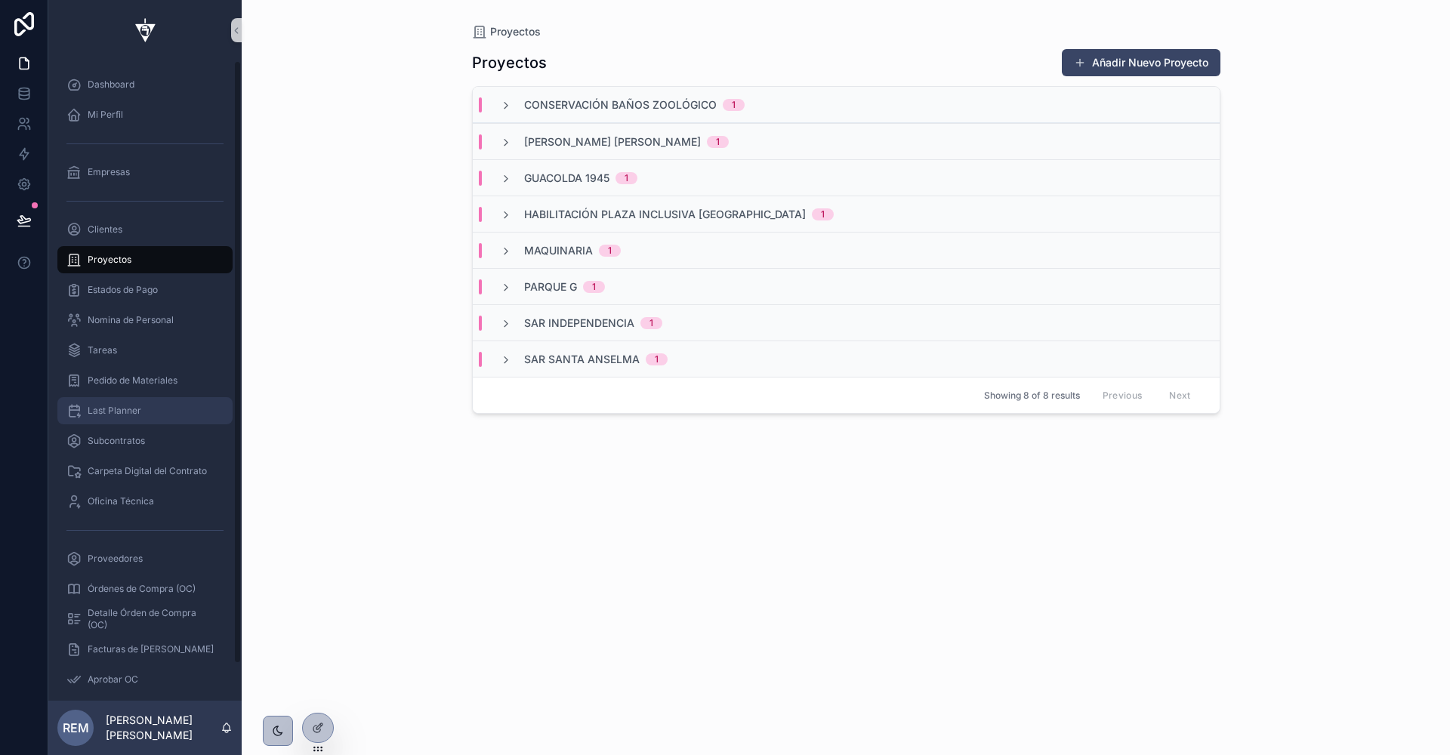
click at [149, 405] on div "Last Planner" at bounding box center [144, 411] width 157 height 24
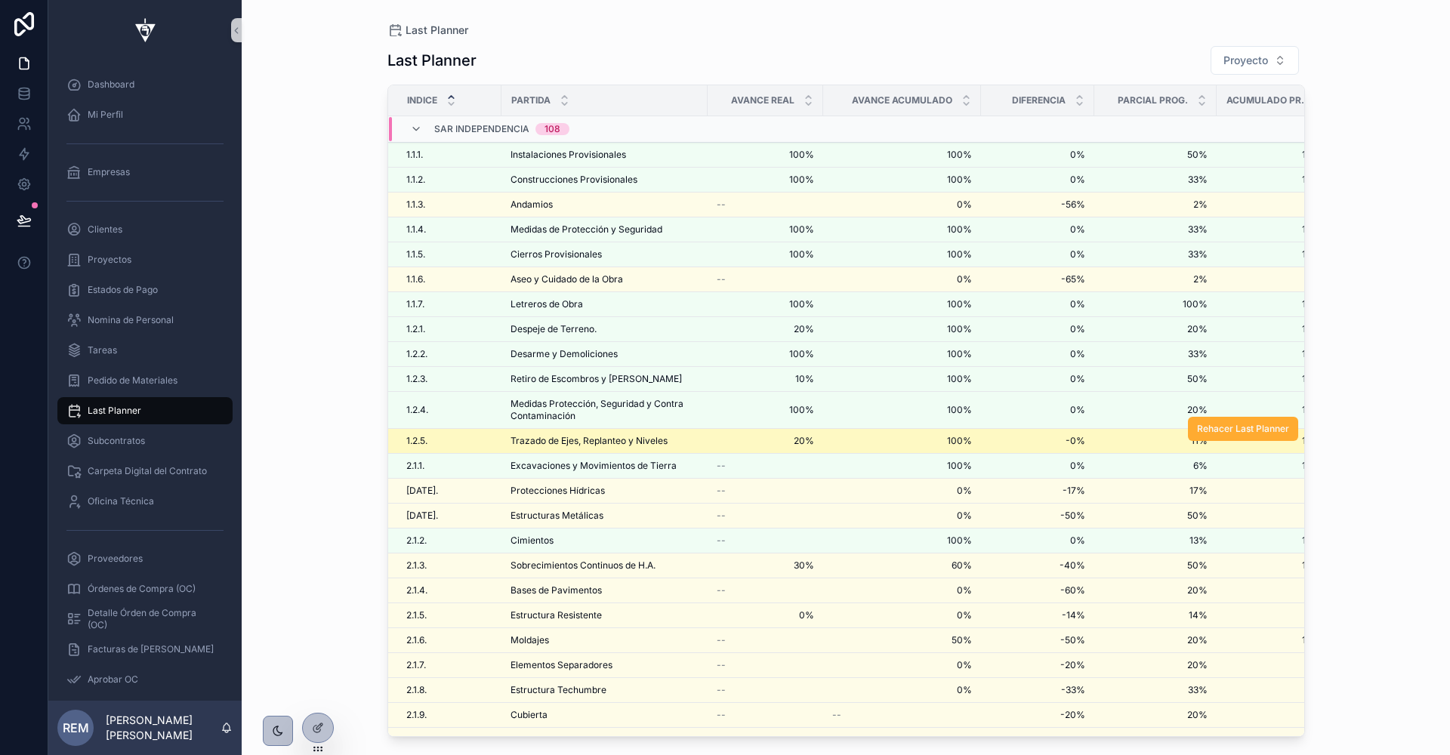
click at [551, 439] on span "Trazado de Ejes, Replanteo y Niveles" at bounding box center [589, 441] width 157 height 12
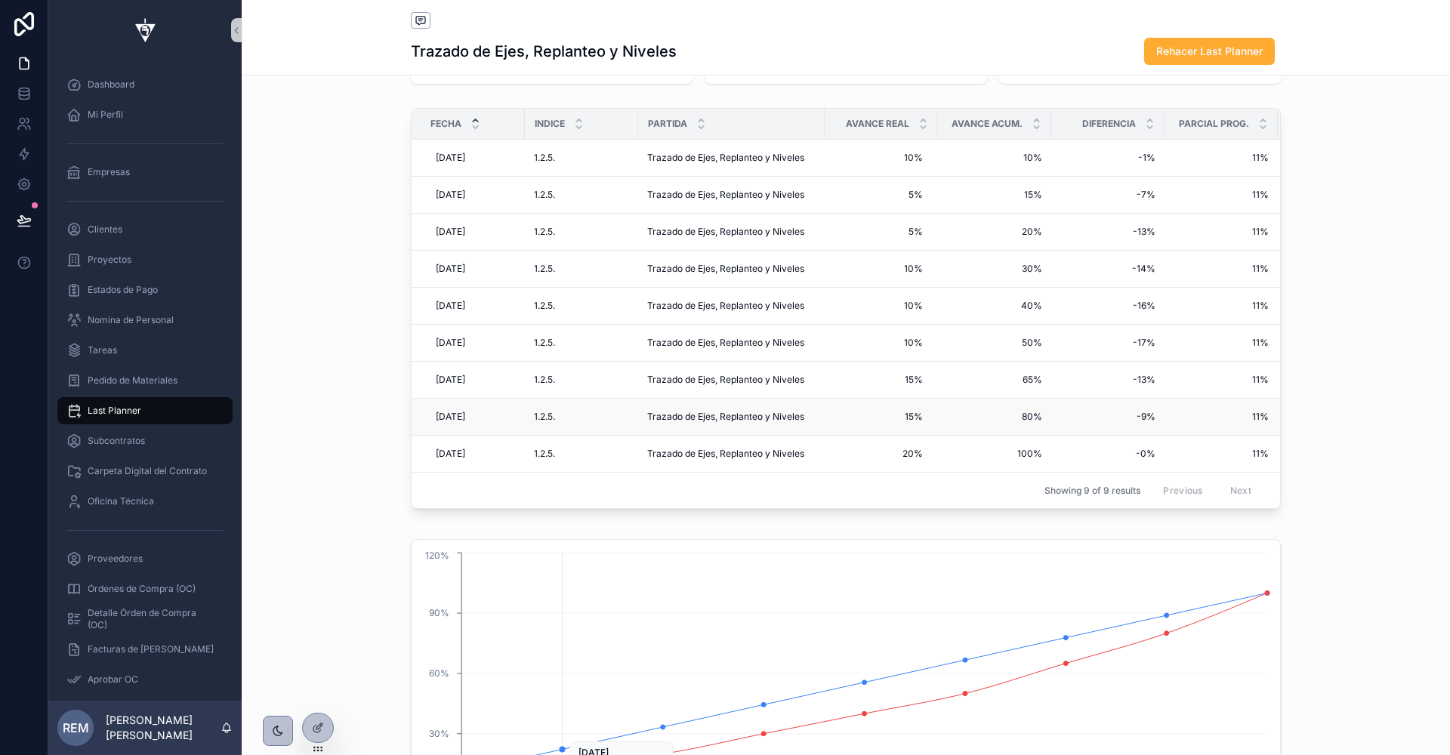
scroll to position [63, 0]
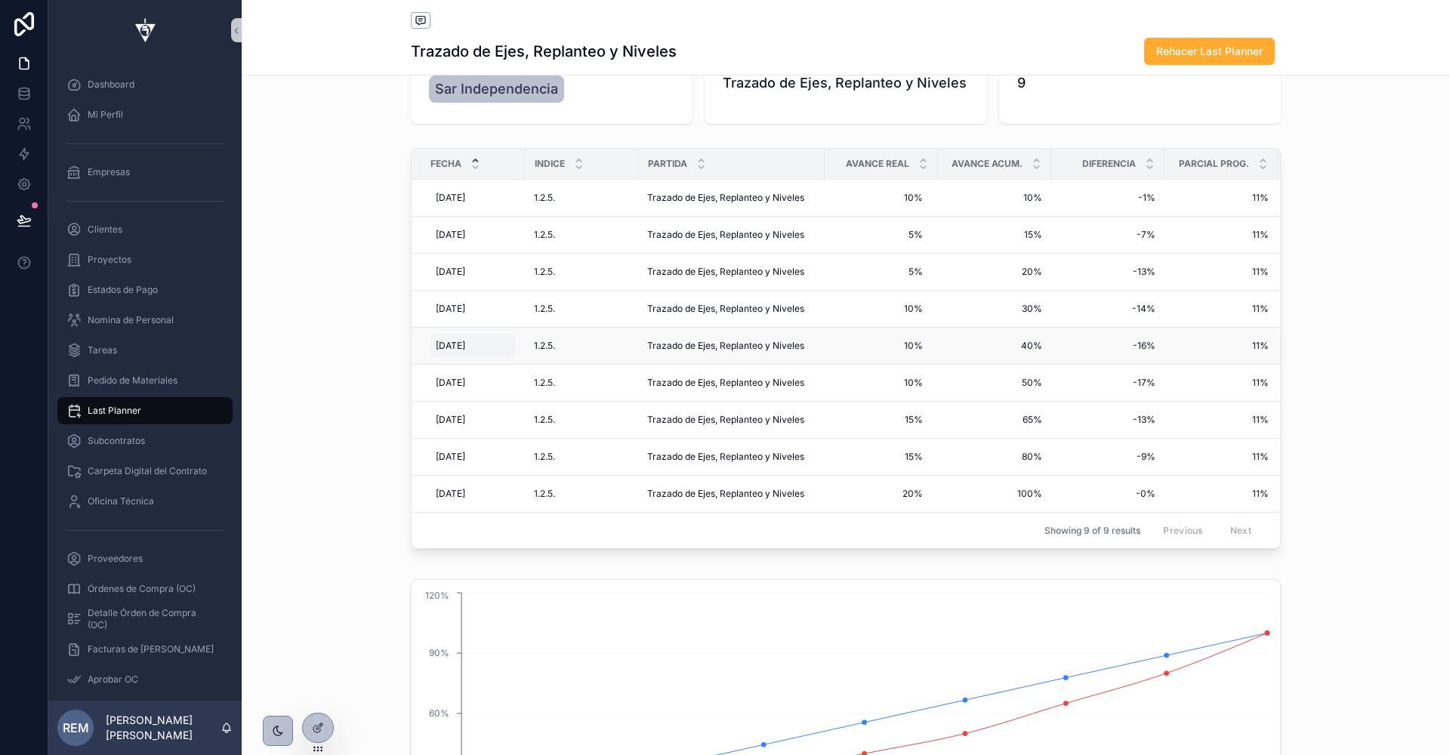
click at [455, 341] on span "[DATE]" at bounding box center [450, 346] width 29 height 12
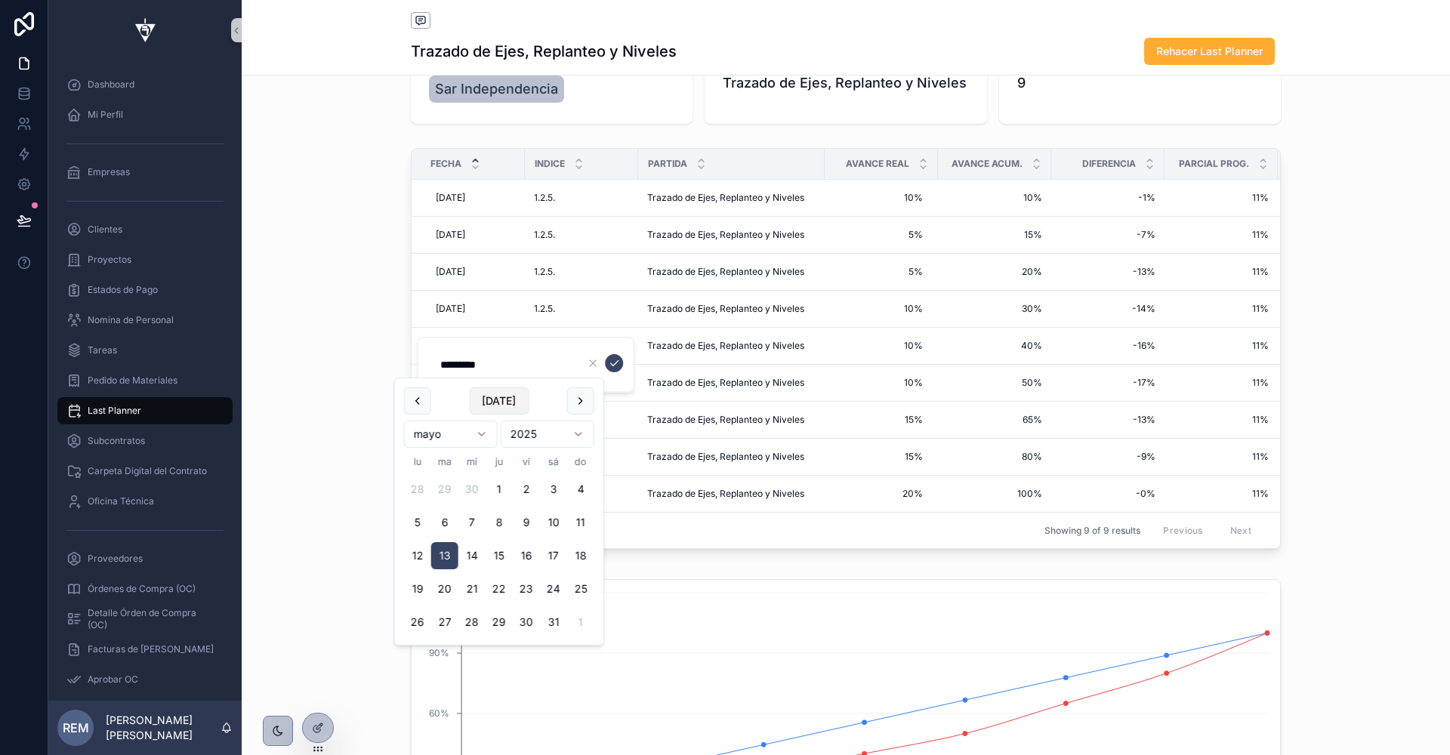
click at [486, 407] on button "Today" at bounding box center [499, 400] width 60 height 27
click at [420, 516] on button "8" at bounding box center [417, 522] width 27 height 27
type input "********"
click at [616, 361] on icon "scrollable content" at bounding box center [614, 363] width 12 height 12
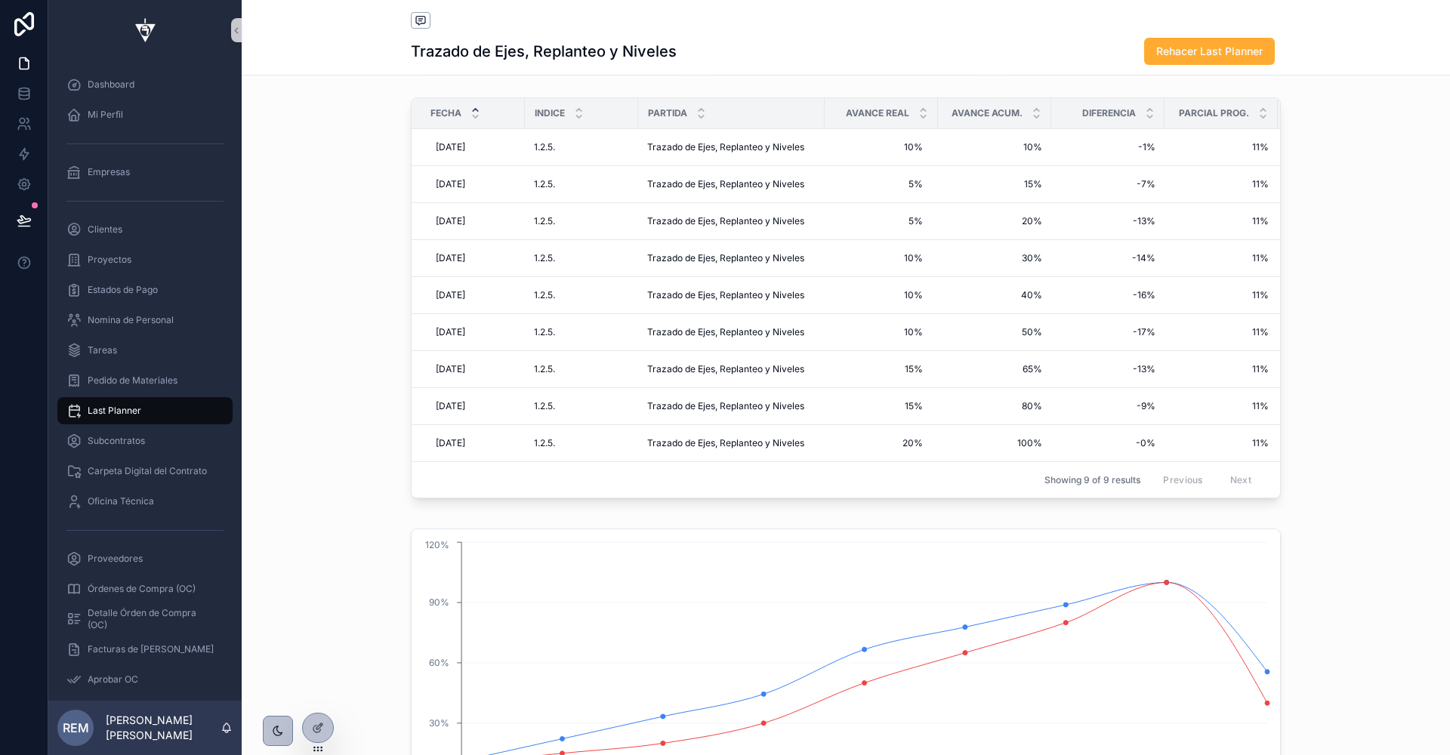
scroll to position [88, 0]
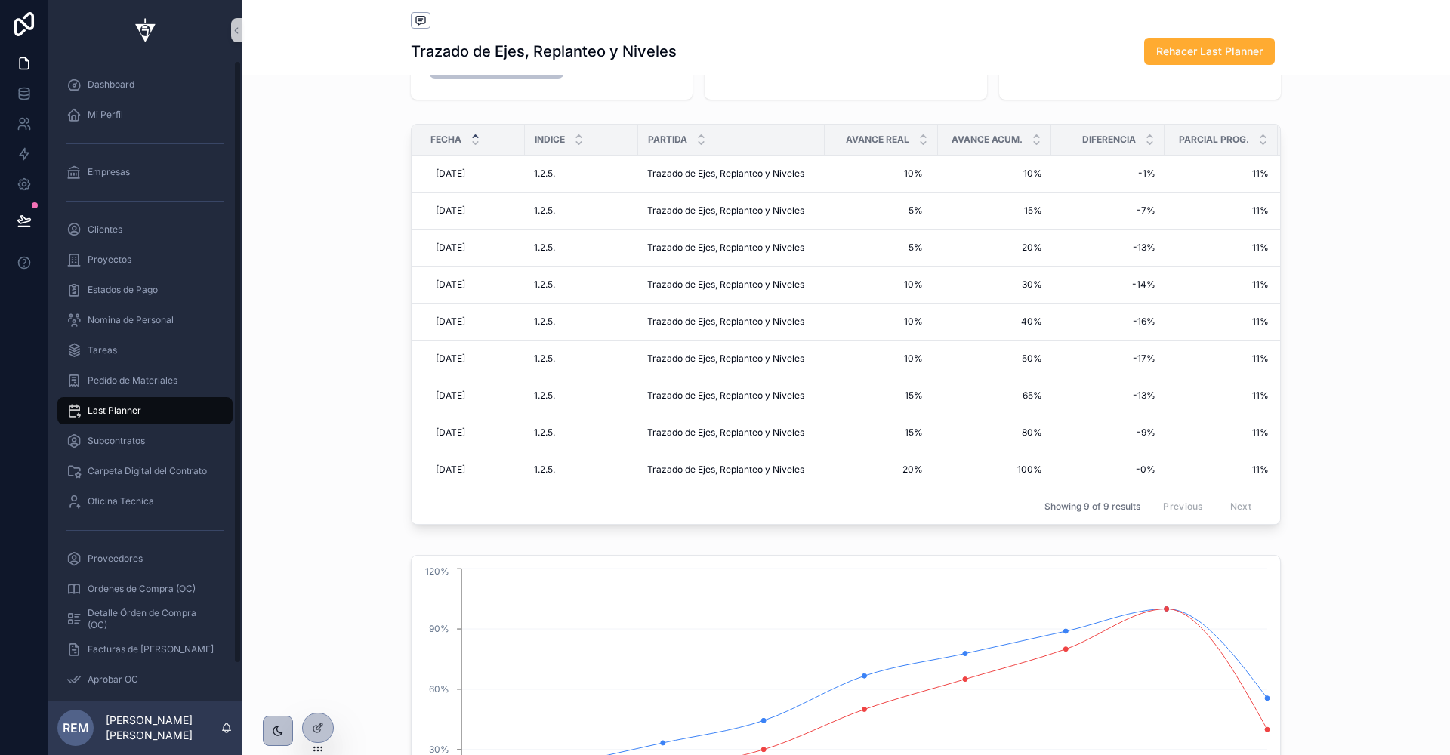
click at [109, 403] on div "Last Planner" at bounding box center [144, 411] width 157 height 24
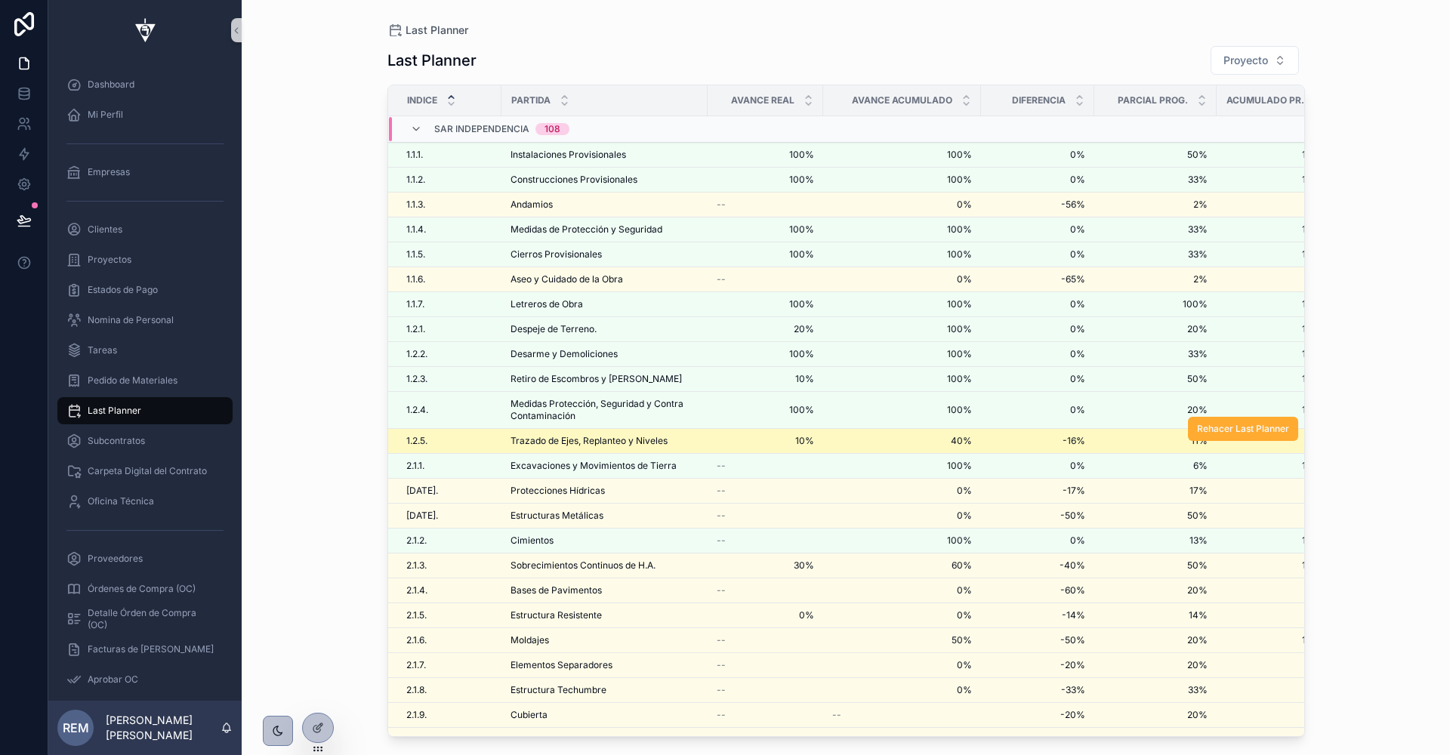
click at [528, 435] on span "Trazado de Ejes, Replanteo y Niveles" at bounding box center [589, 441] width 157 height 12
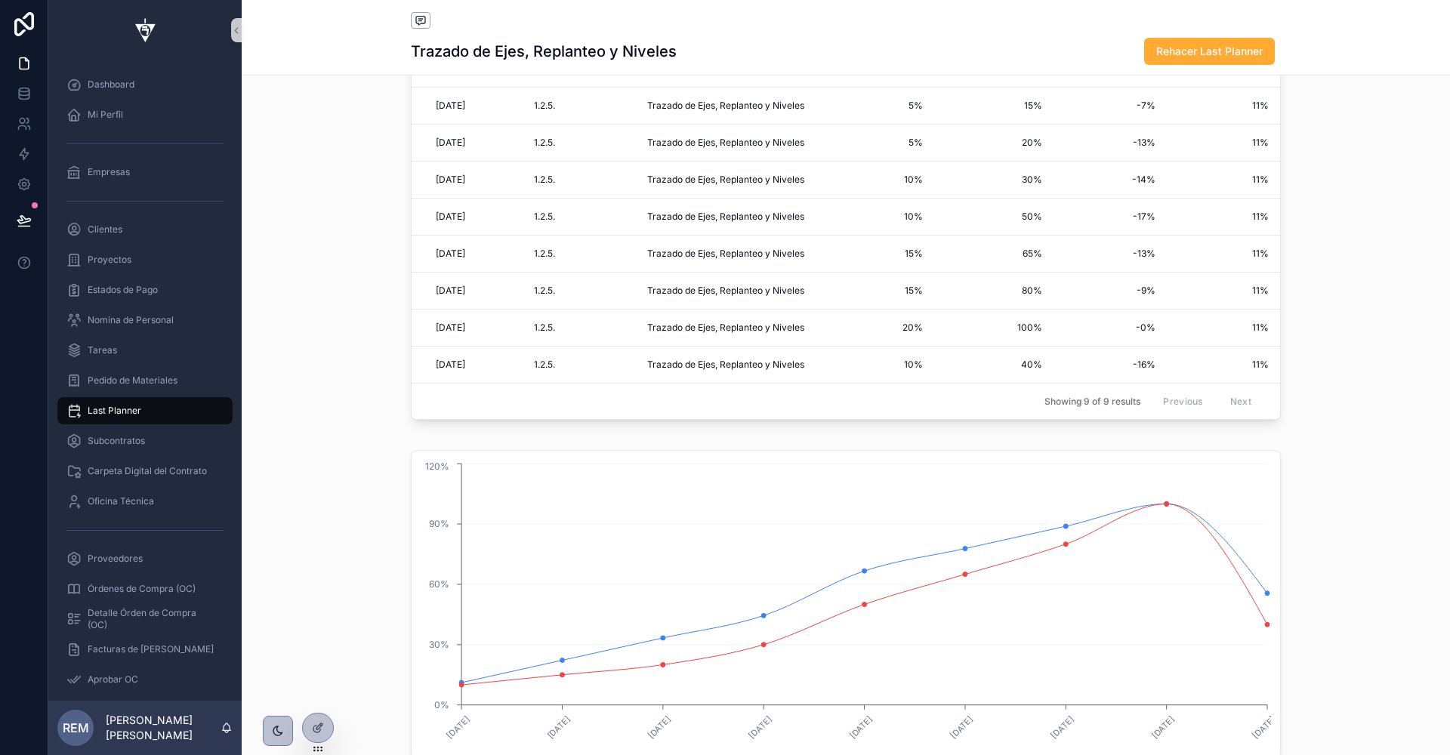
scroll to position [41, 0]
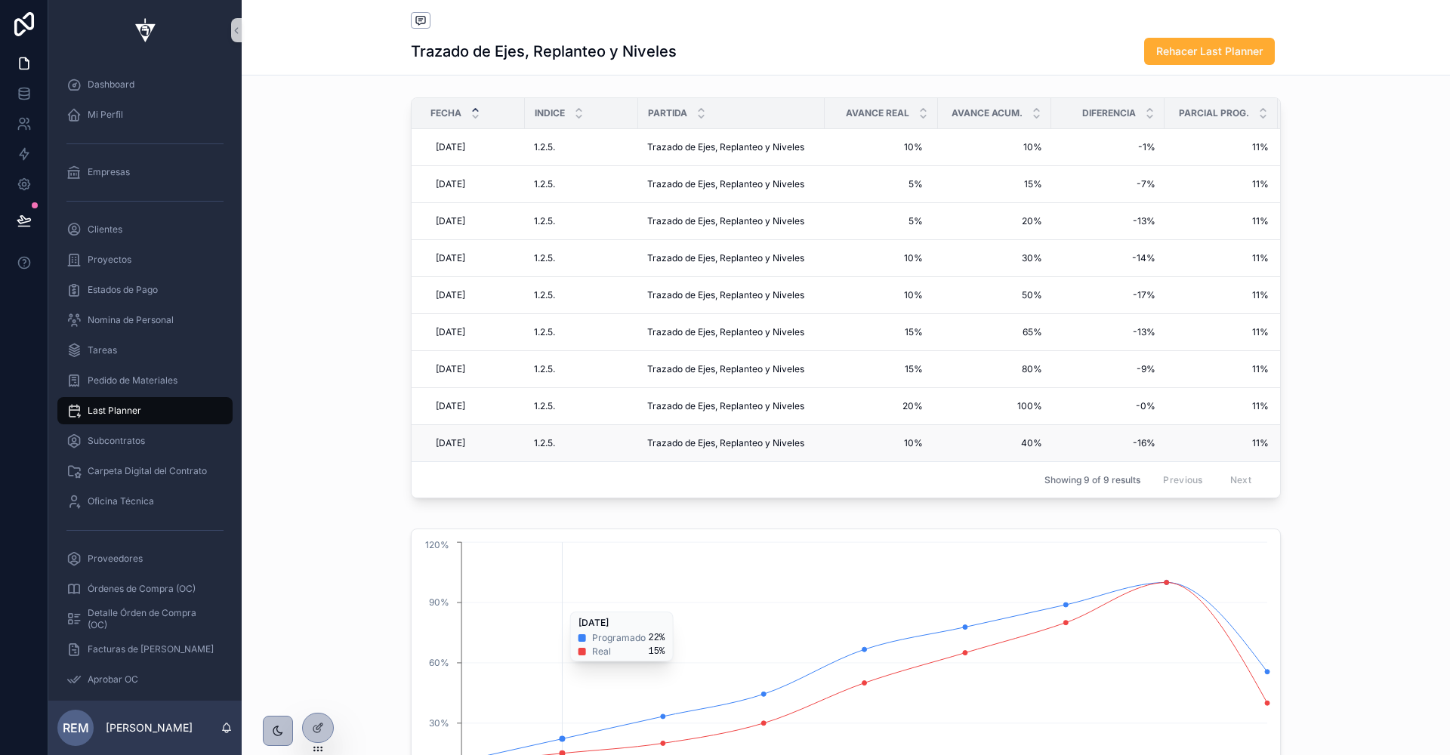
scroll to position [92, 0]
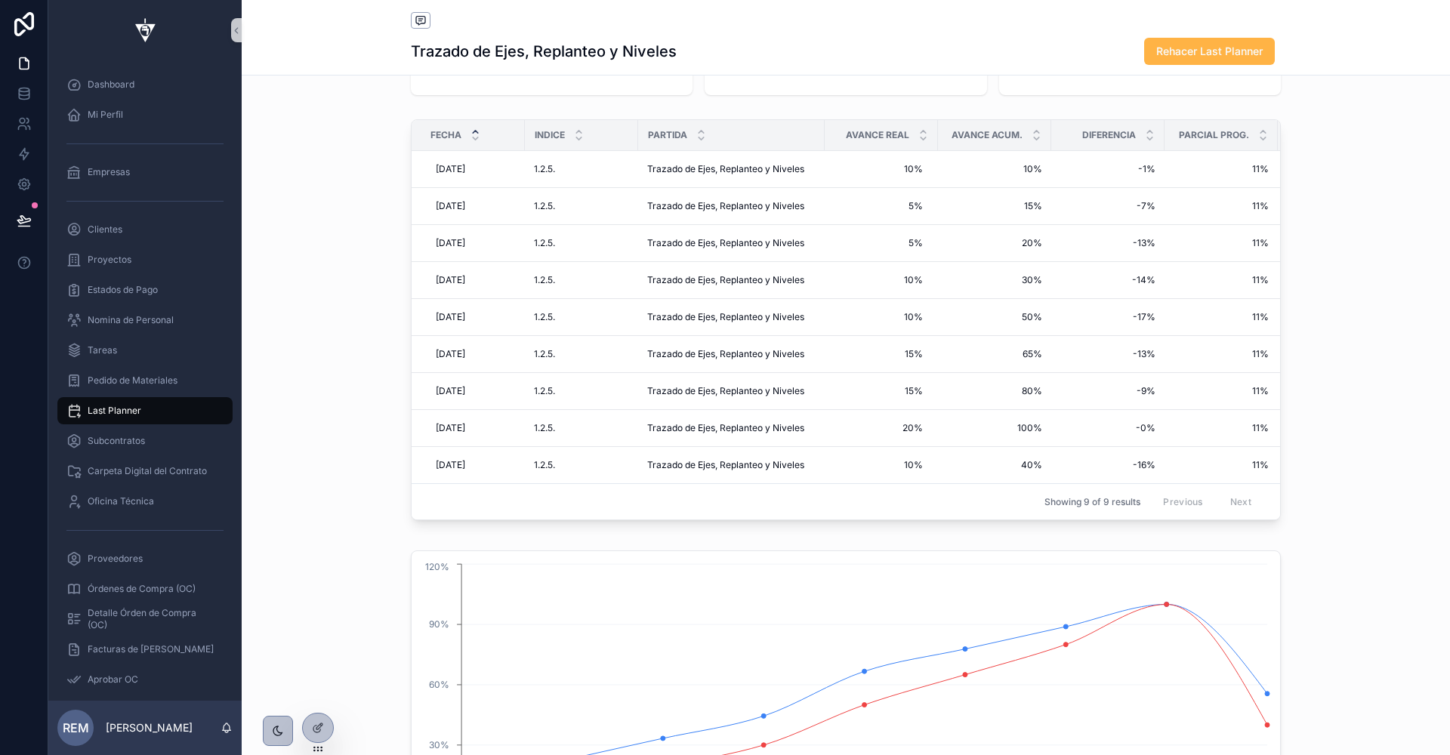
click at [1174, 51] on span "Rehacer Last Planner" at bounding box center [1209, 51] width 106 height 15
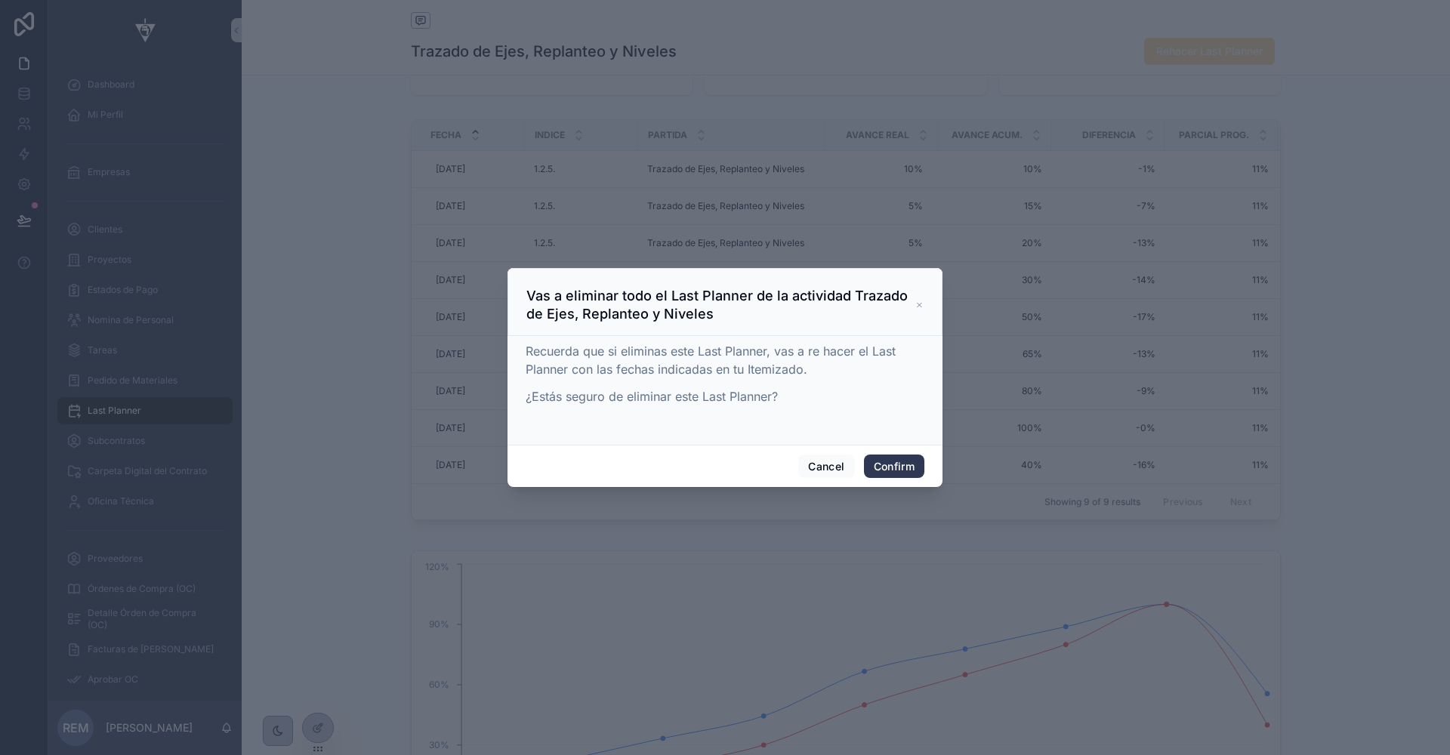
click at [878, 470] on button "Confirm" at bounding box center [894, 467] width 60 height 24
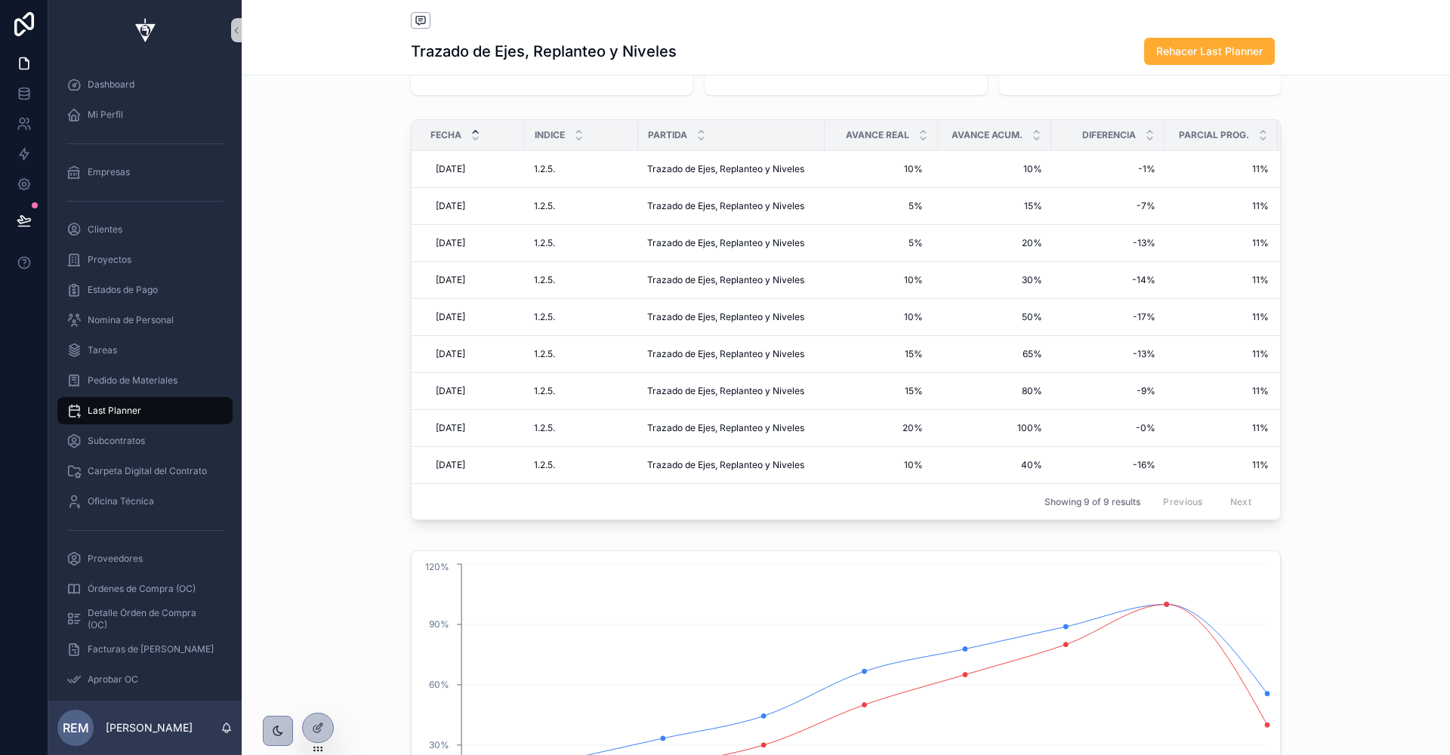
scroll to position [0, 0]
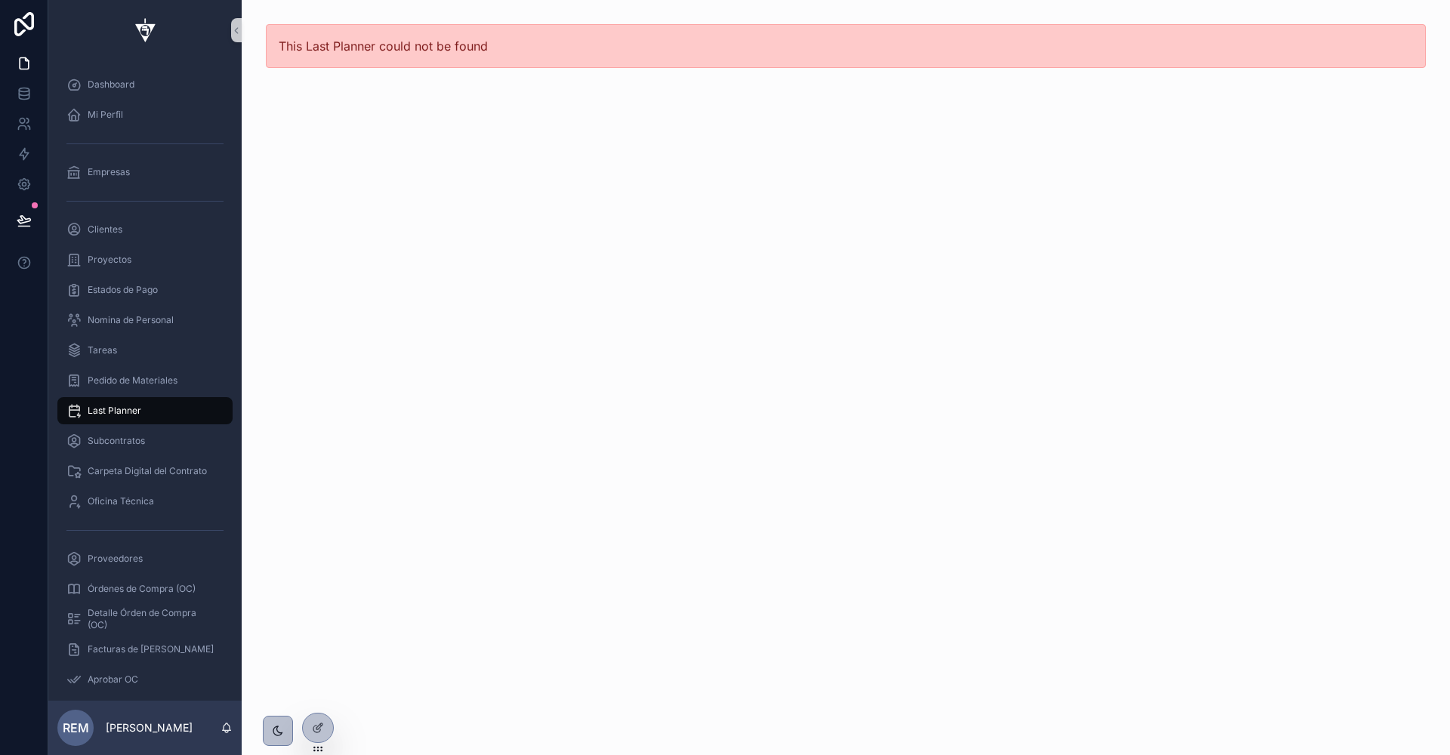
click at [109, 405] on span "Last Planner" at bounding box center [115, 411] width 54 height 12
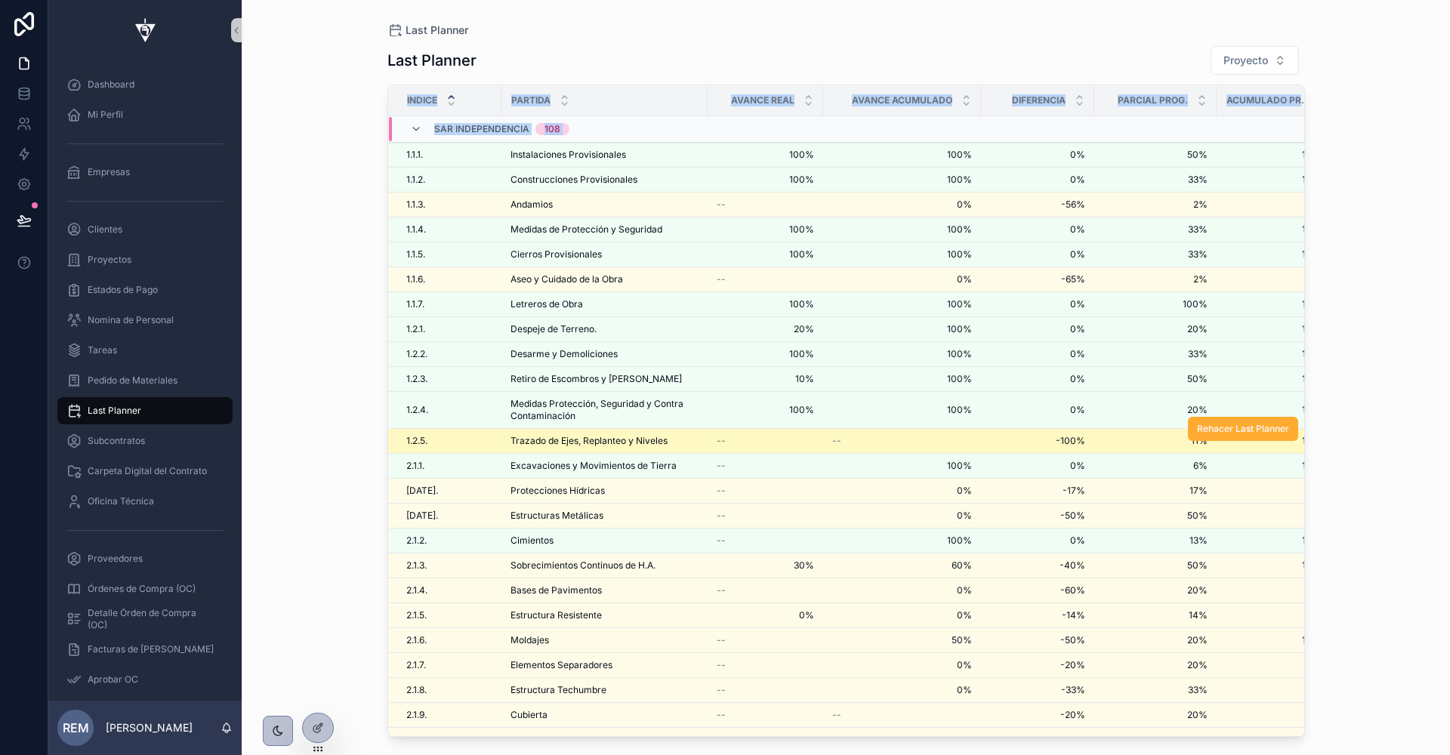
drag, startPoint x: 281, startPoint y: 352, endPoint x: 535, endPoint y: 437, distance: 268.4
click at [535, 437] on div "Last Planner Last Planner Proyecto Indice Partida Avance Real Avance Acumulado …" at bounding box center [846, 377] width 1208 height 755
click at [535, 437] on span "Trazado de Ejes, Replanteo y Niveles" at bounding box center [589, 441] width 157 height 12
click at [535, 437] on div "Last Planner Last Planner Proyecto Indice Partida Avance Real Avance Acumulado …" at bounding box center [846, 377] width 1208 height 755
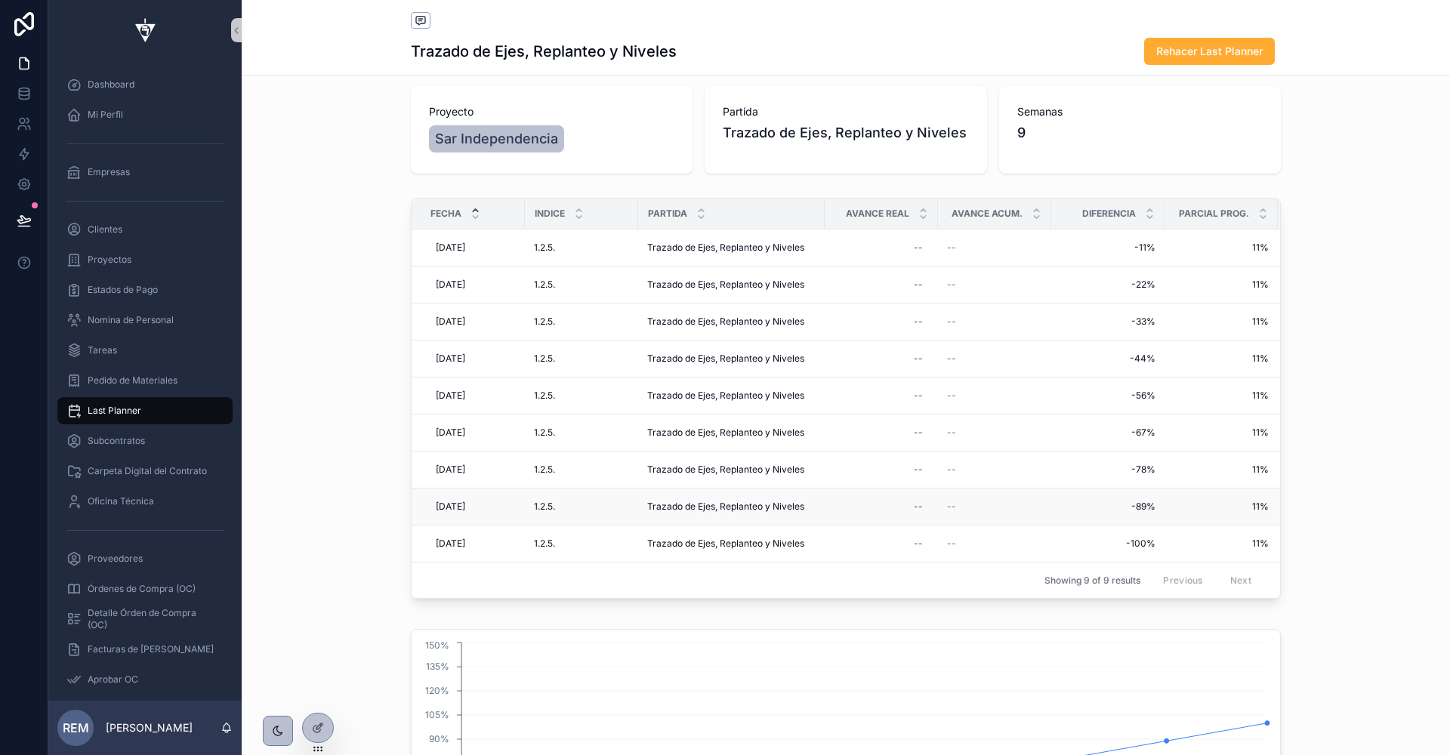
scroll to position [2, 0]
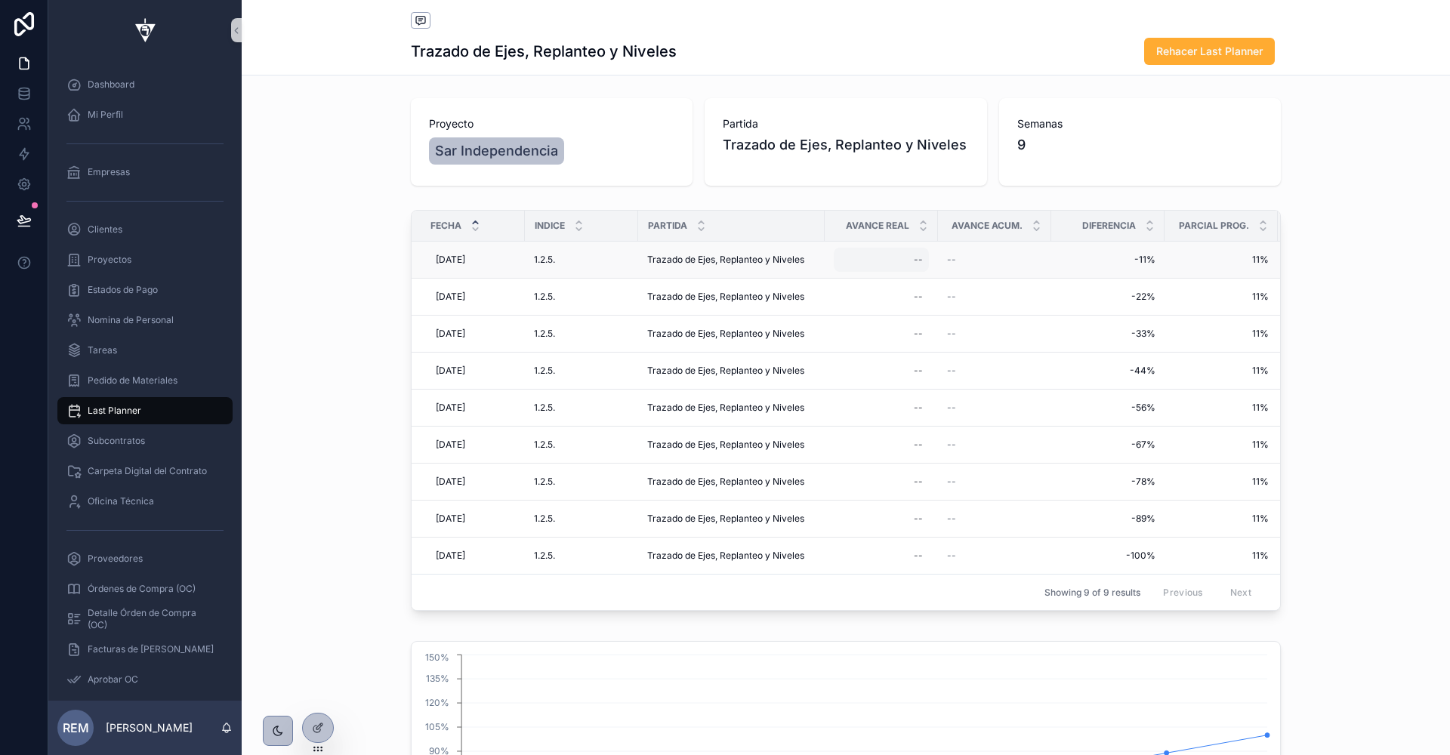
click at [907, 260] on div "--" at bounding box center [881, 260] width 95 height 24
click at [922, 276] on input "scrollable content" at bounding box center [982, 280] width 142 height 21
type input "****"
click button "scrollable content" at bounding box center [1093, 279] width 18 height 18
click at [914, 265] on div "100% 100%" at bounding box center [881, 260] width 95 height 24
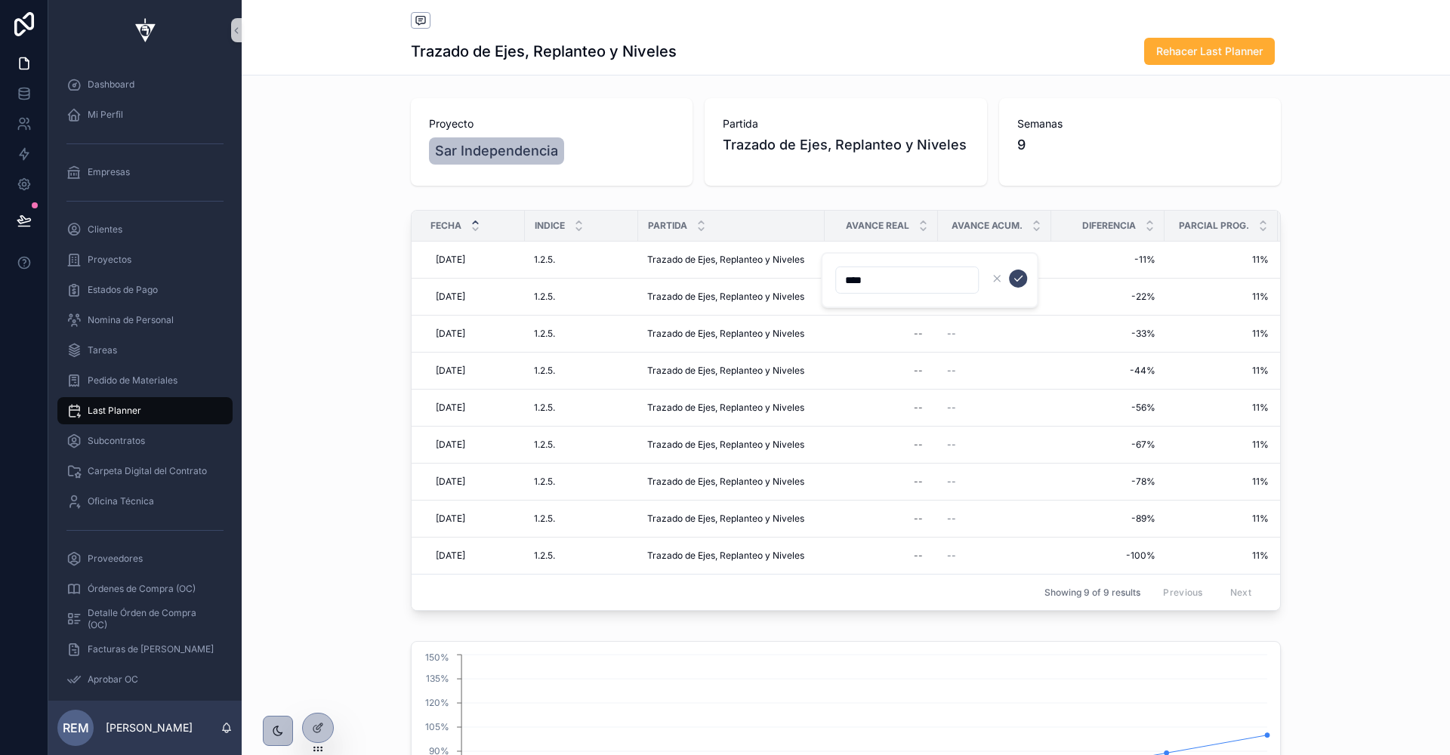
type input "***"
click at [896, 260] on span "100%" at bounding box center [881, 260] width 83 height 12
